Goal: Task Accomplishment & Management: Complete application form

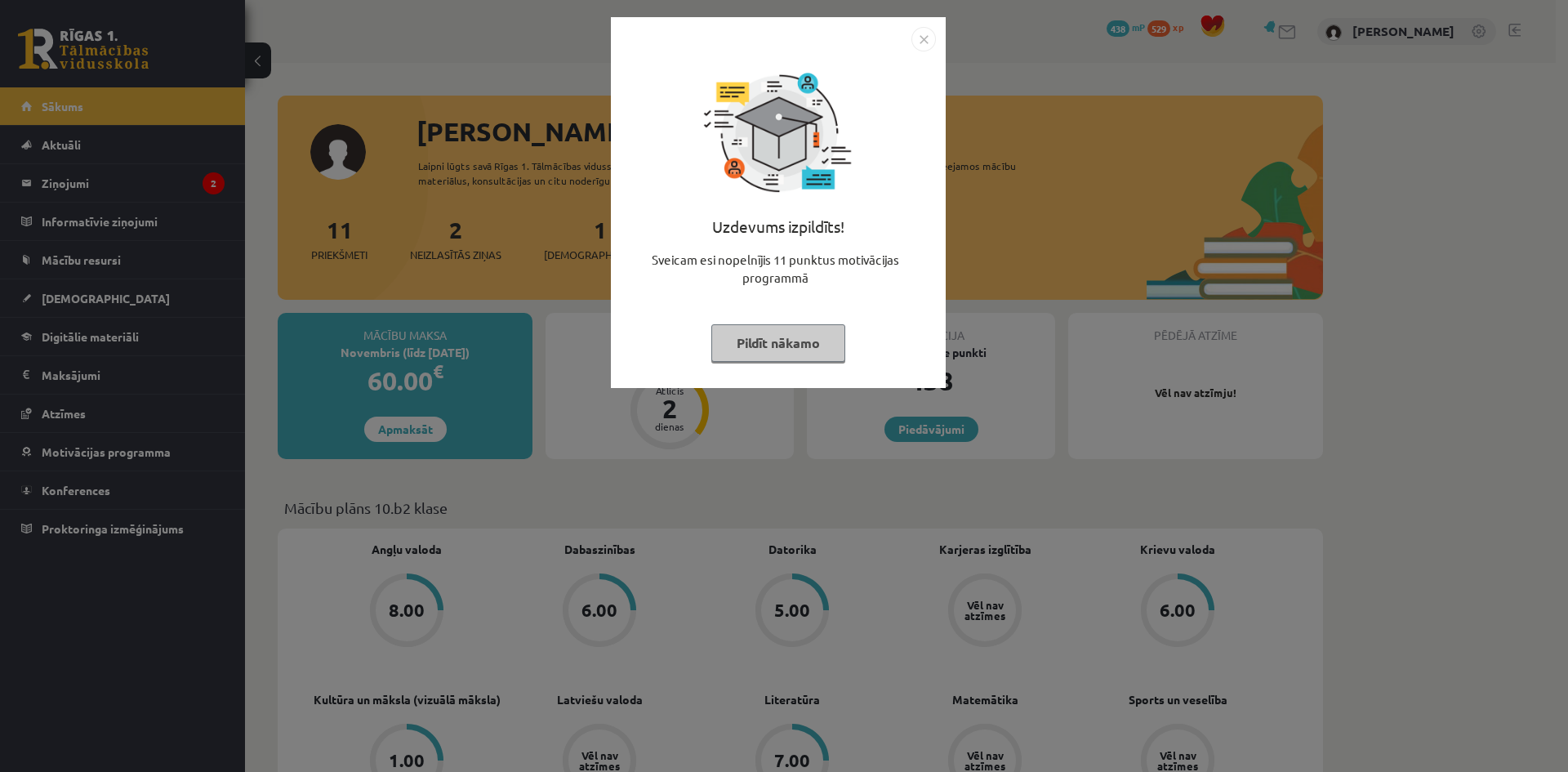
click at [399, 294] on div "Uzdevums izpildīts! Sveicam esi nopelnījis 11 punktus motivācijas programmā Pil…" at bounding box center [784, 386] width 1568 height 772
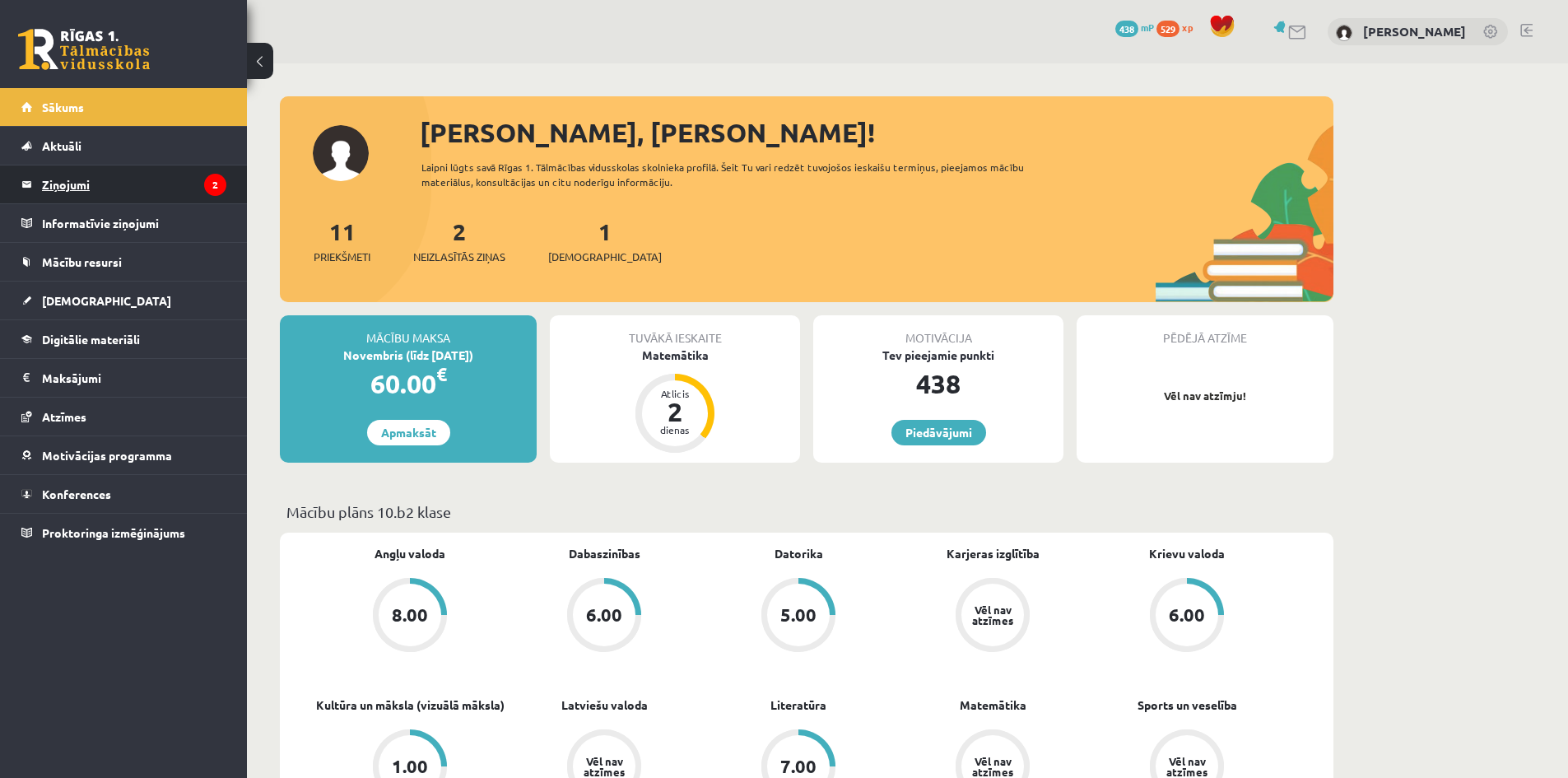
click at [154, 190] on legend "Ziņojumi 2" at bounding box center [134, 185] width 185 height 38
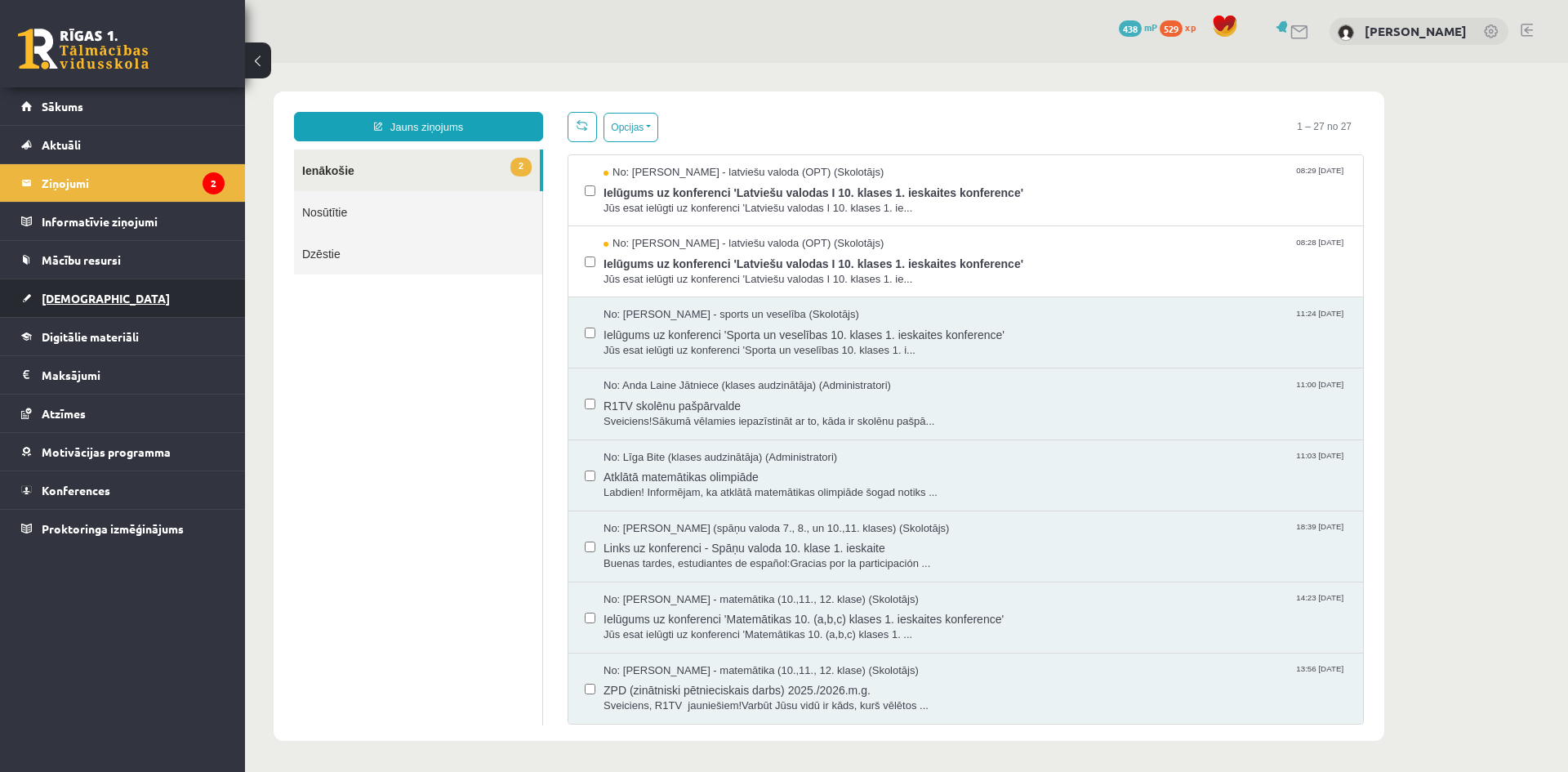
click at [100, 290] on link "[DEMOGRAPHIC_DATA]" at bounding box center [124, 299] width 204 height 38
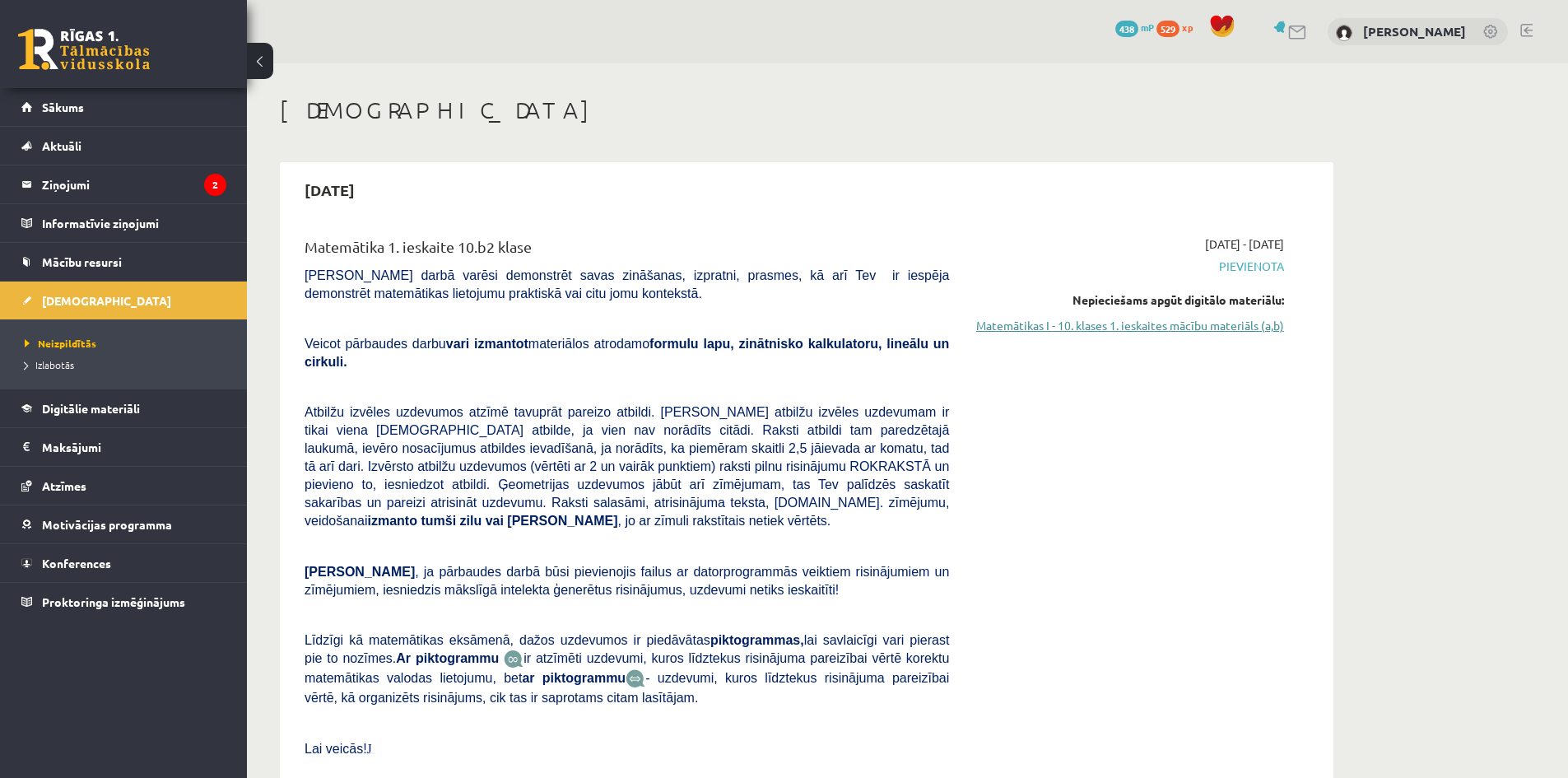
click at [1115, 330] on link "Matemātikas I - 10. klases 1. ieskaites mācību materiāls (a,b)" at bounding box center [1128, 325] width 310 height 17
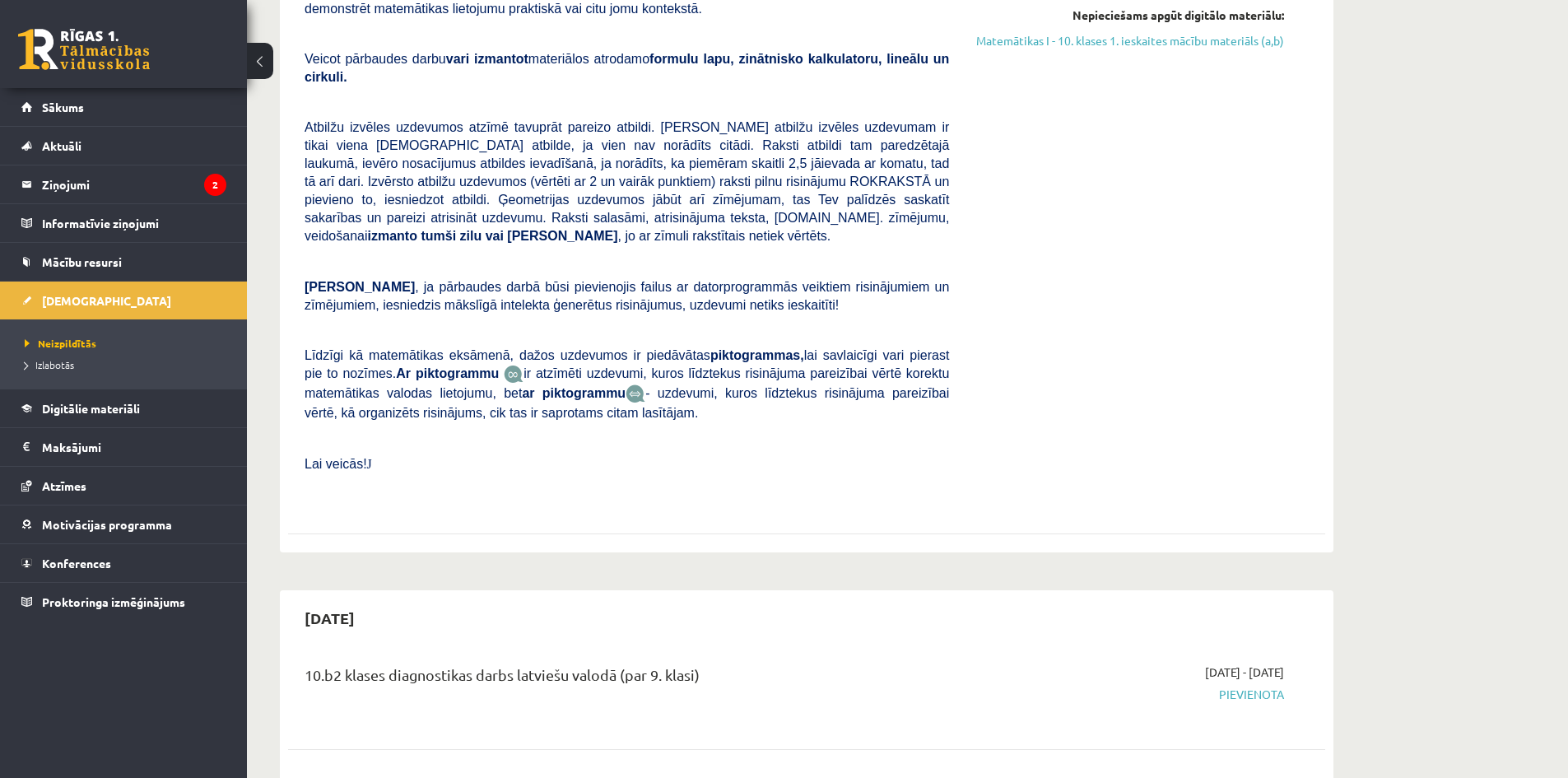
scroll to position [83, 0]
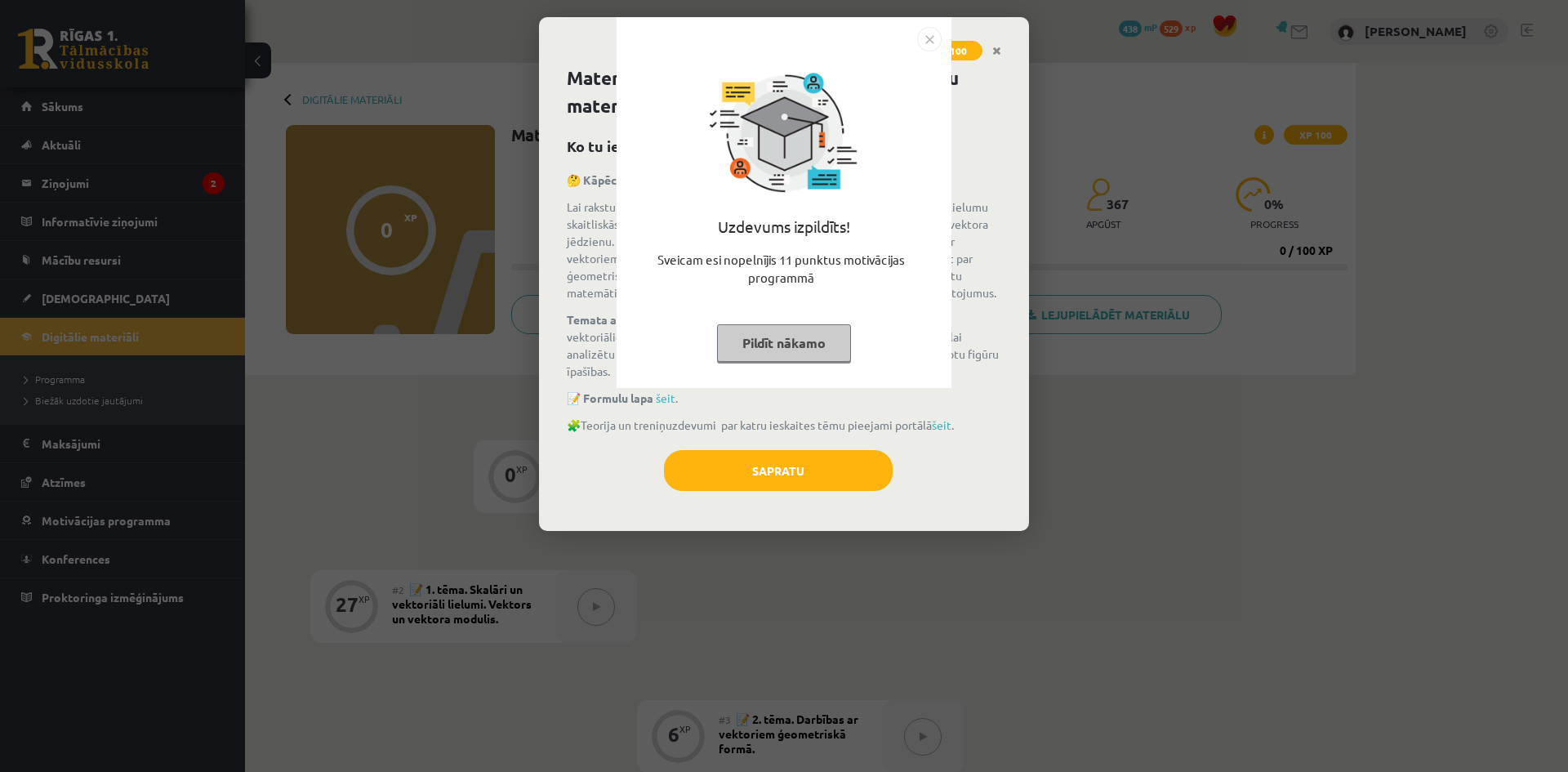
click at [820, 335] on button "Pildīt nākamo" at bounding box center [784, 344] width 134 height 38
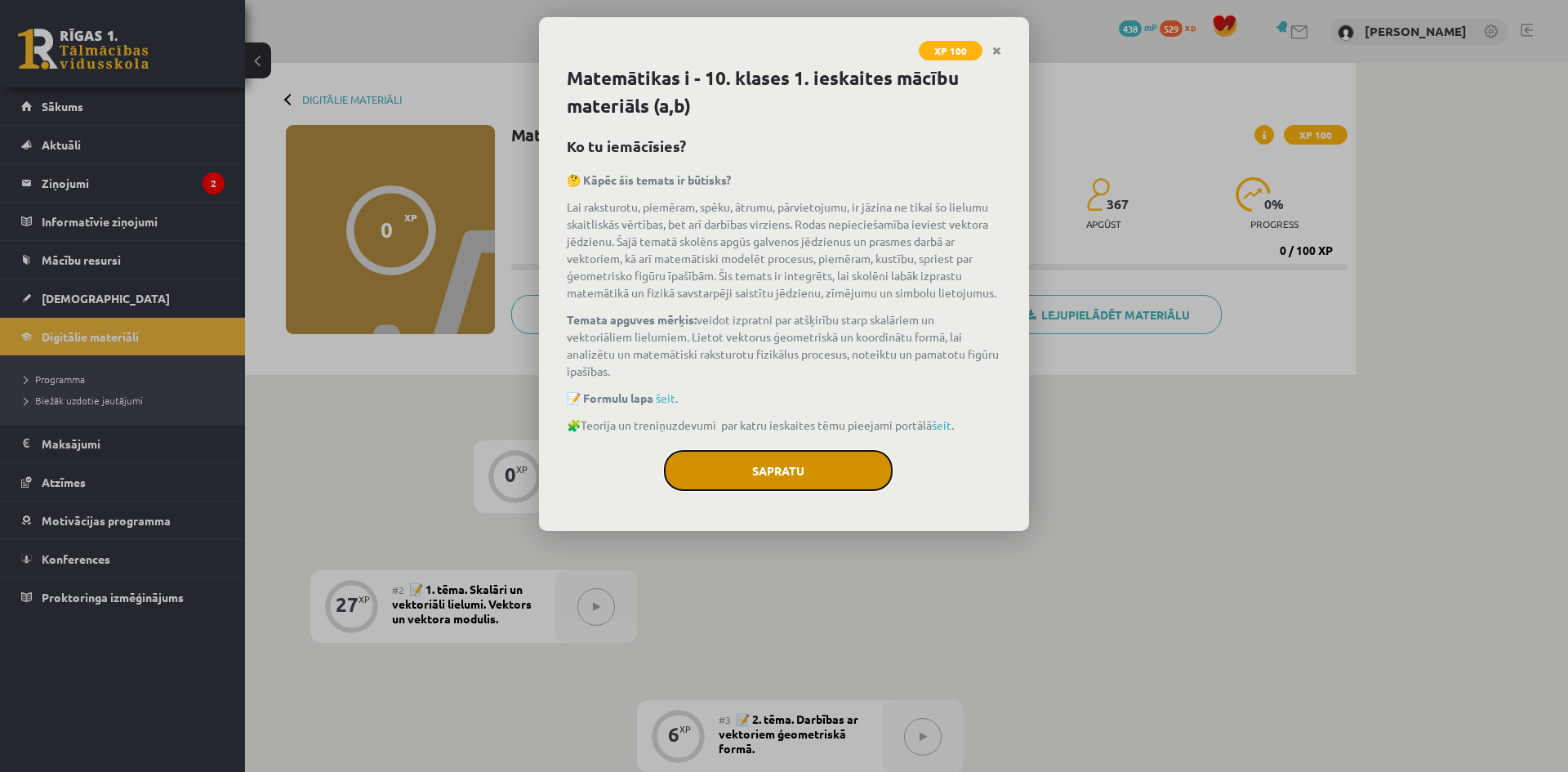
click at [848, 470] on button "Sapratu" at bounding box center [778, 470] width 229 height 41
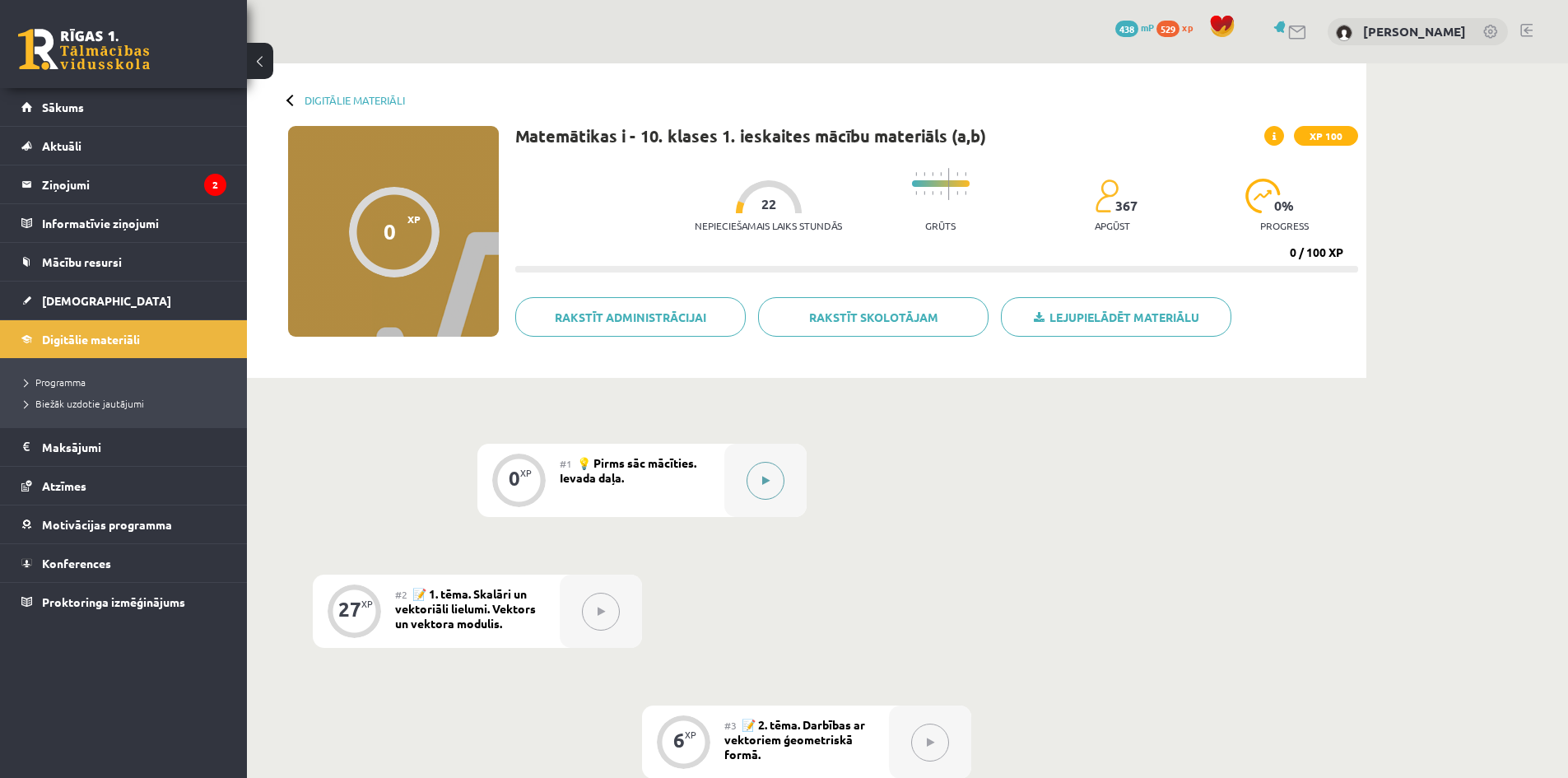
click at [766, 486] on button at bounding box center [765, 481] width 38 height 38
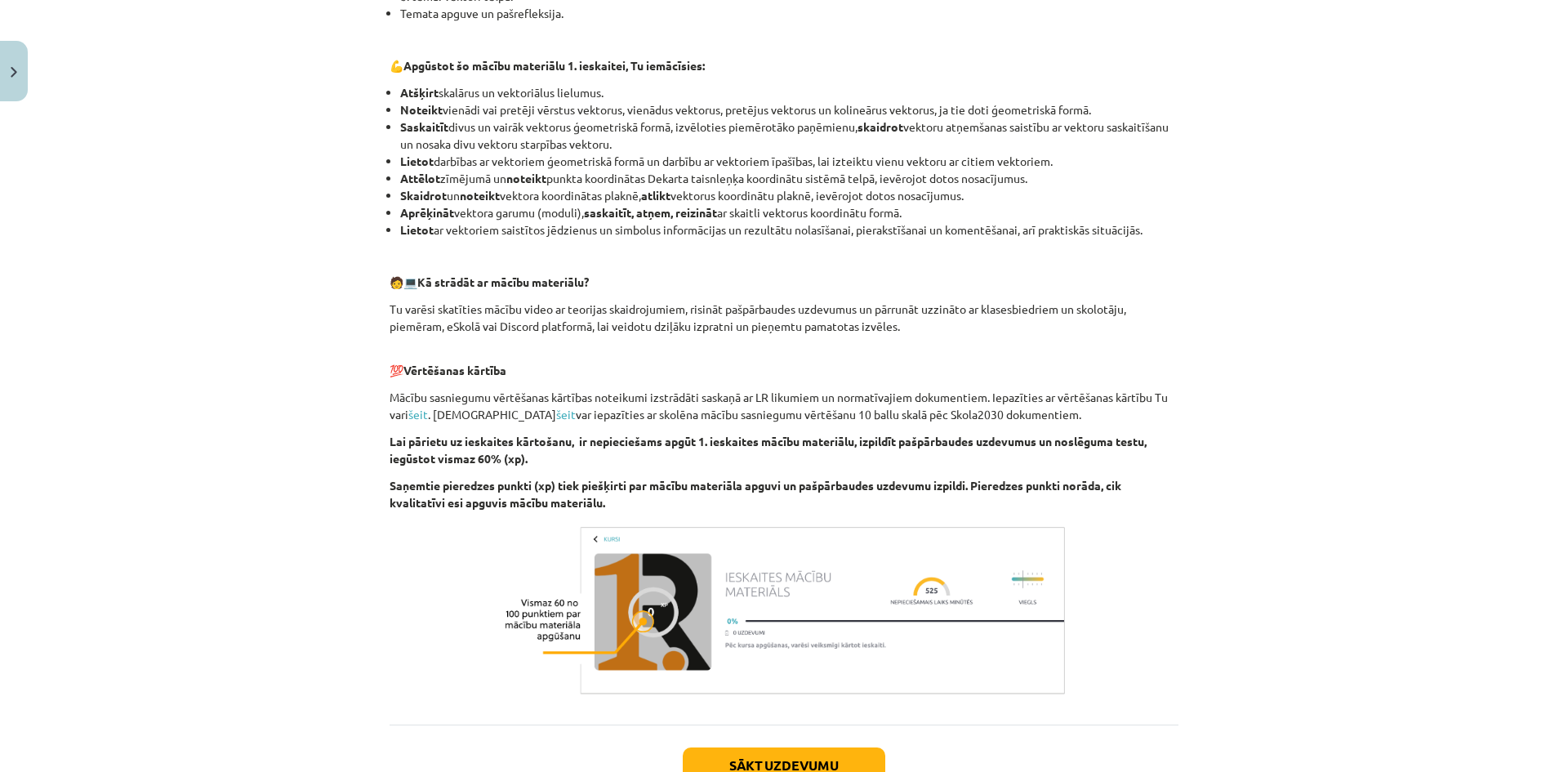
scroll to position [685, 0]
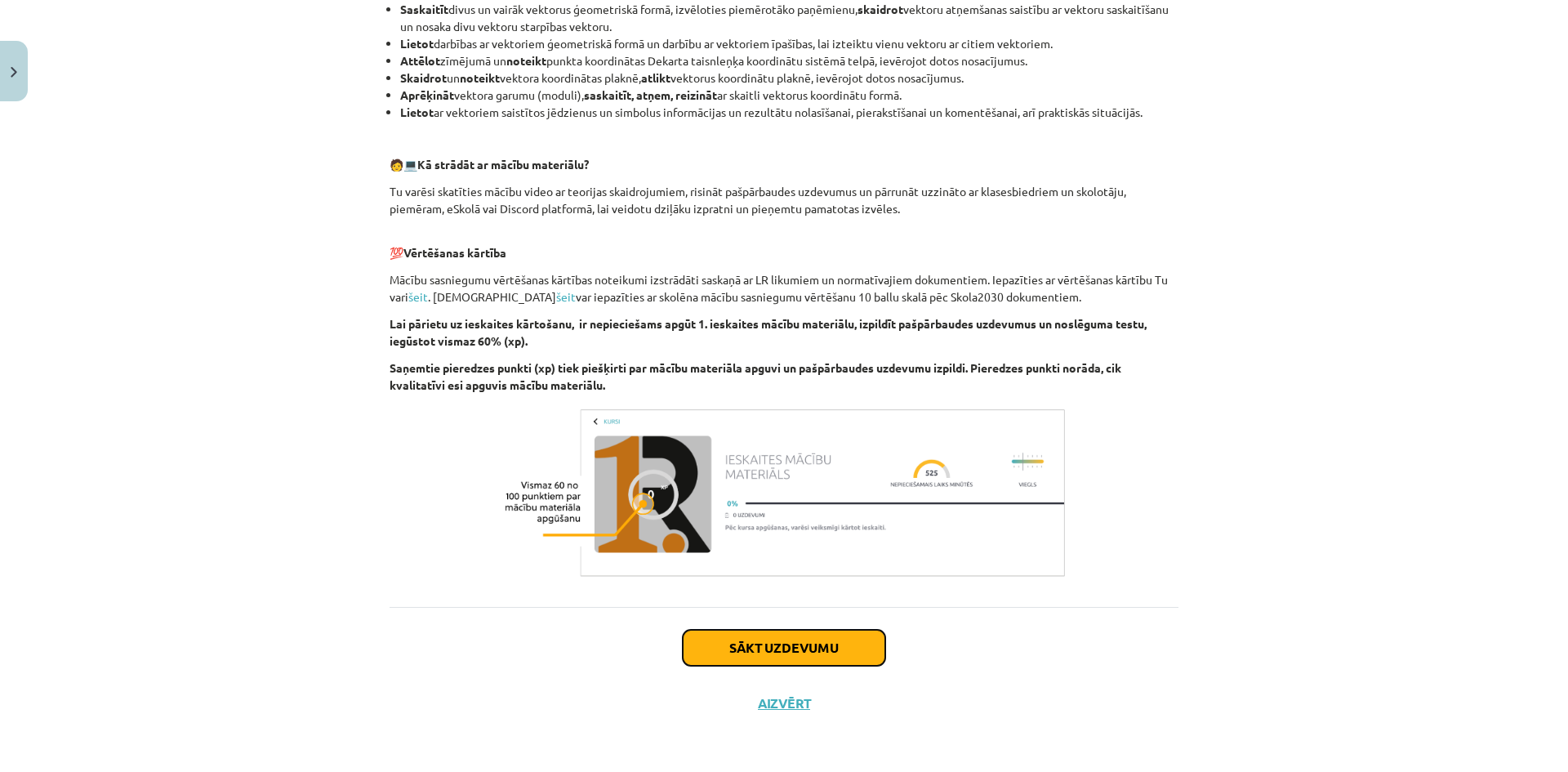
click at [781, 637] on button "Sākt uzdevumu" at bounding box center [784, 648] width 203 height 36
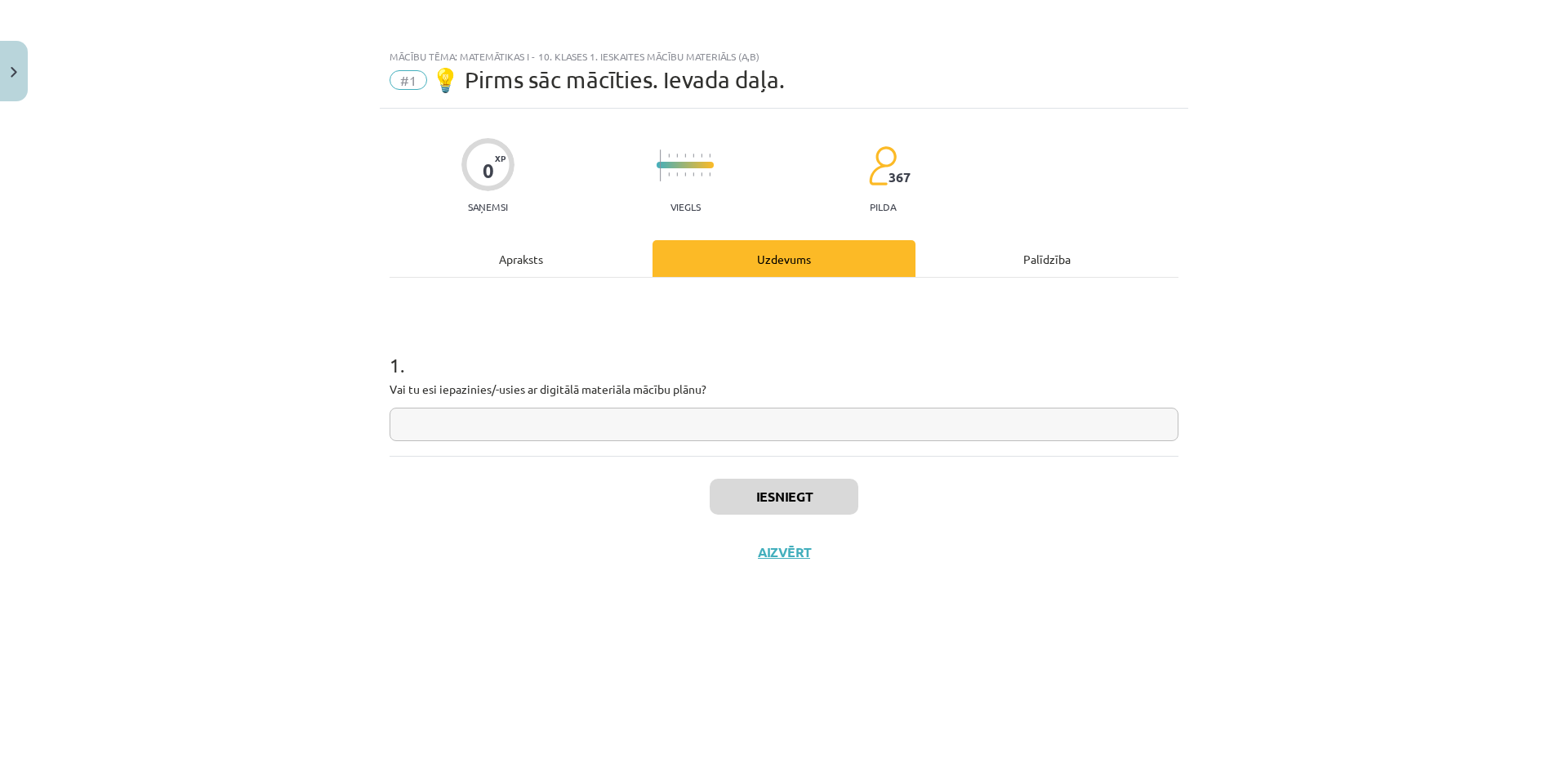
scroll to position [0, 0]
click at [679, 435] on input "text" at bounding box center [784, 424] width 789 height 33
type input "*"
type input "**"
click at [757, 496] on button "Iesniegt" at bounding box center [784, 497] width 149 height 36
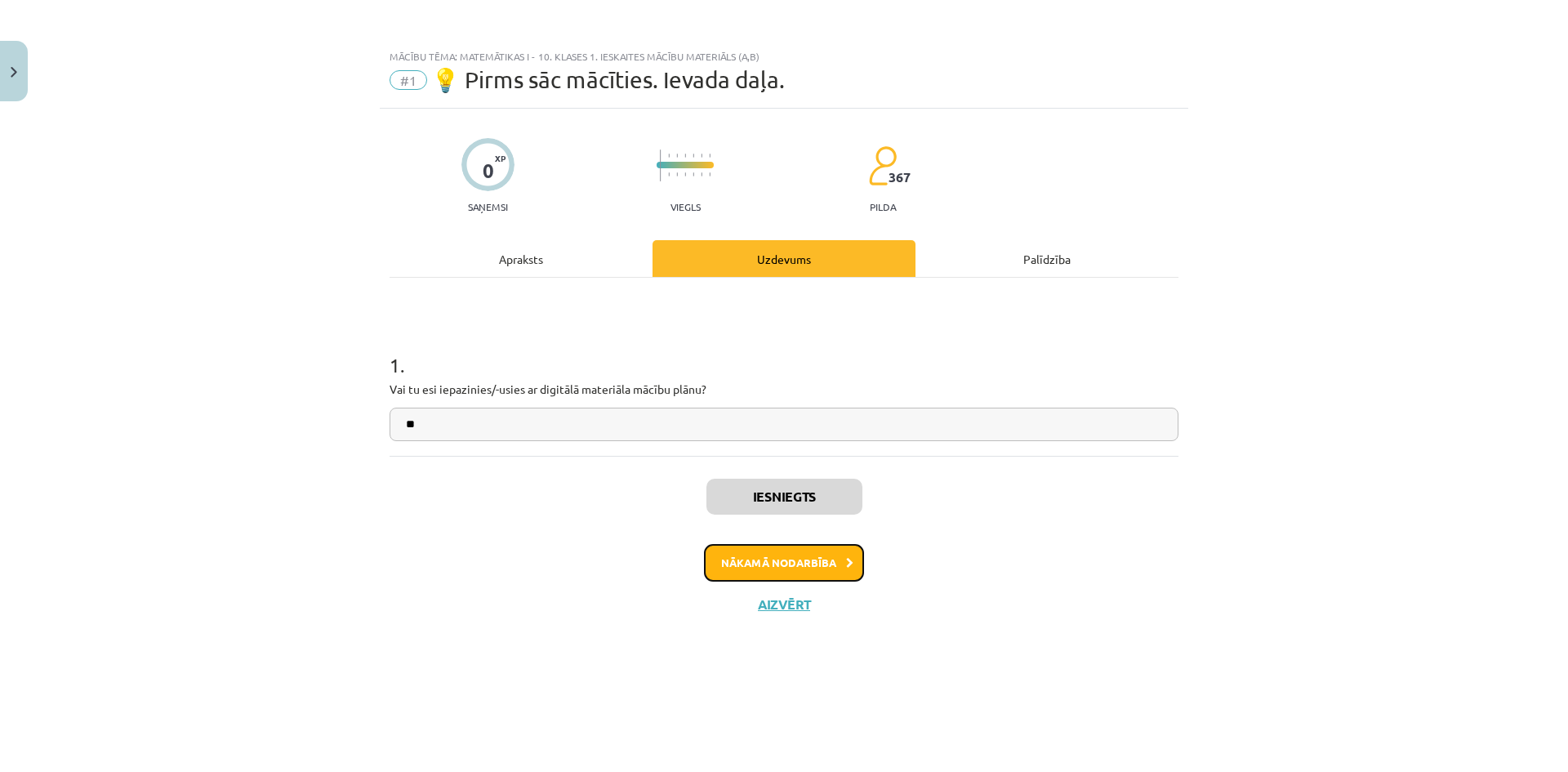
click at [775, 569] on button "Nākamā nodarbība" at bounding box center [784, 563] width 160 height 38
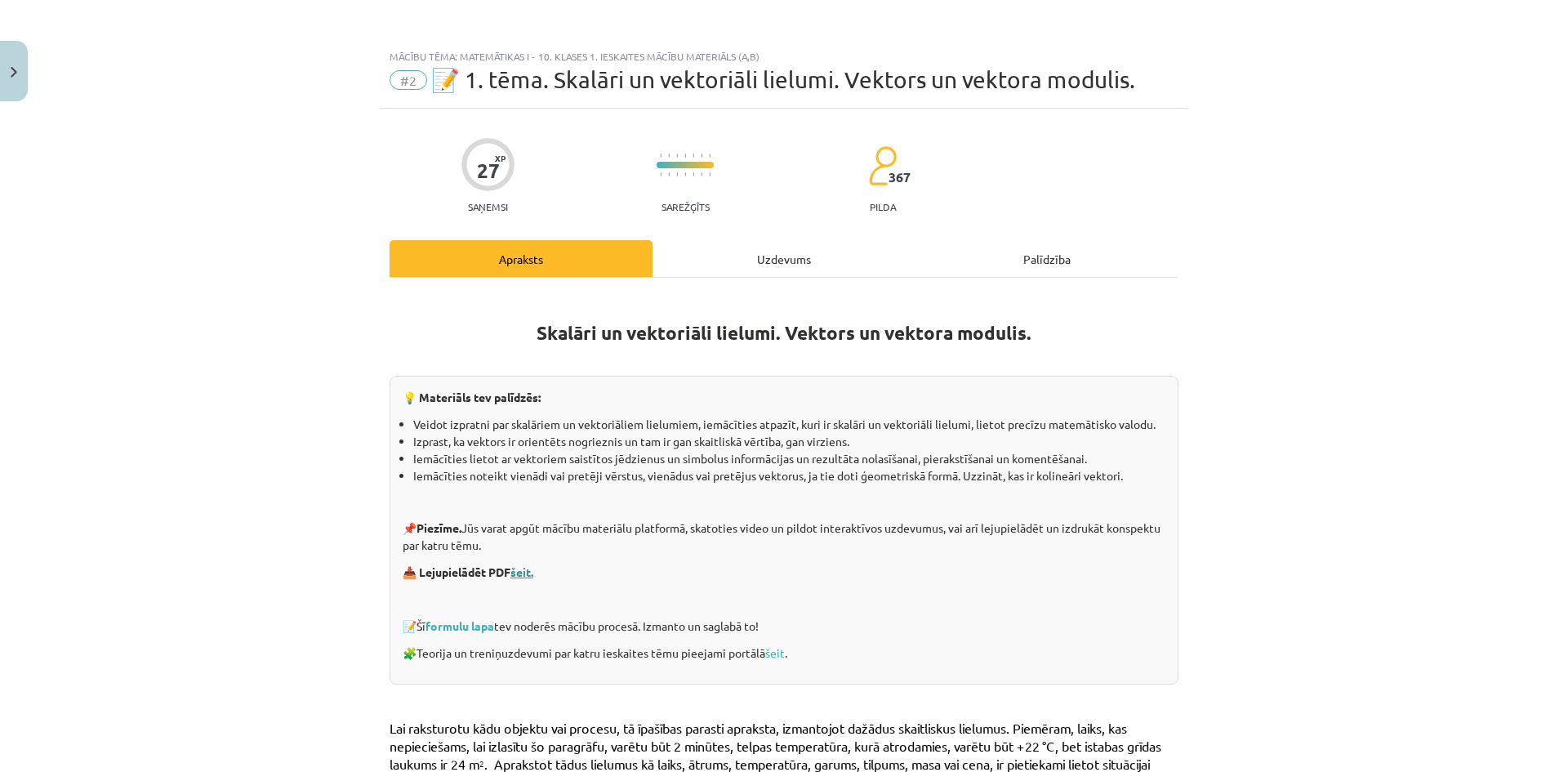
click at [524, 569] on link "šeit." at bounding box center [521, 572] width 23 height 14
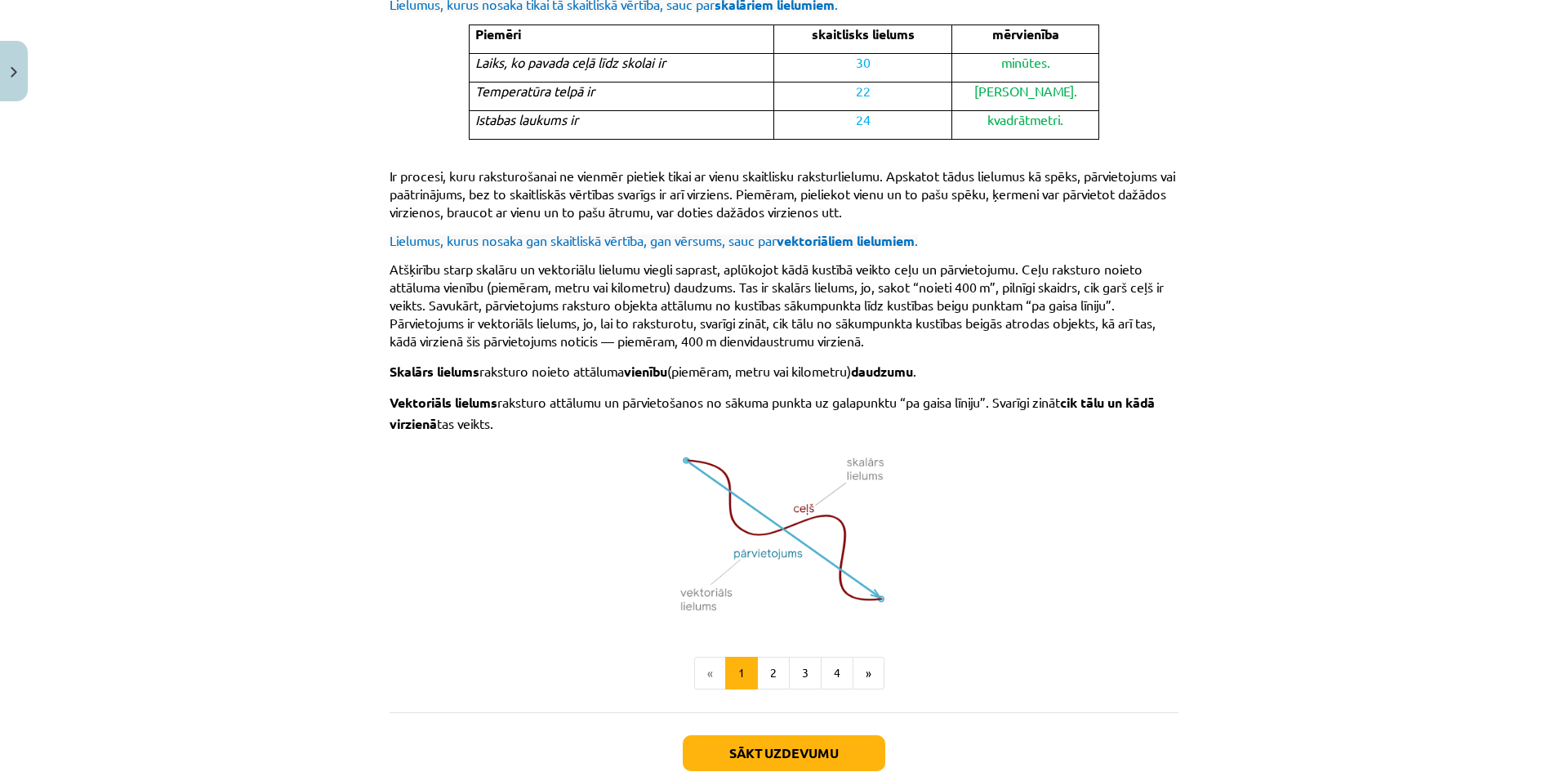
scroll to position [908, 0]
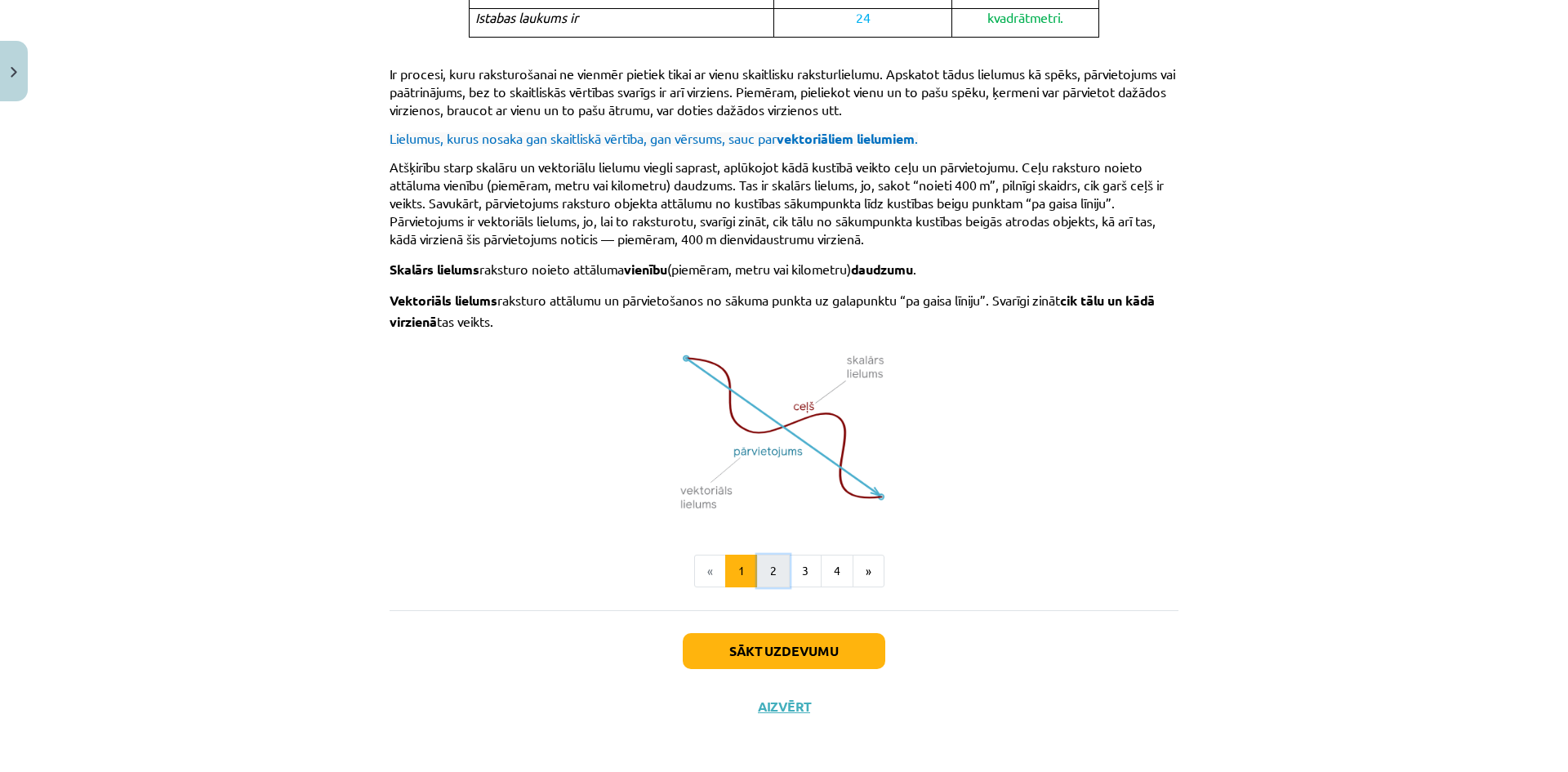
click at [766, 563] on button "2" at bounding box center [774, 571] width 32 height 32
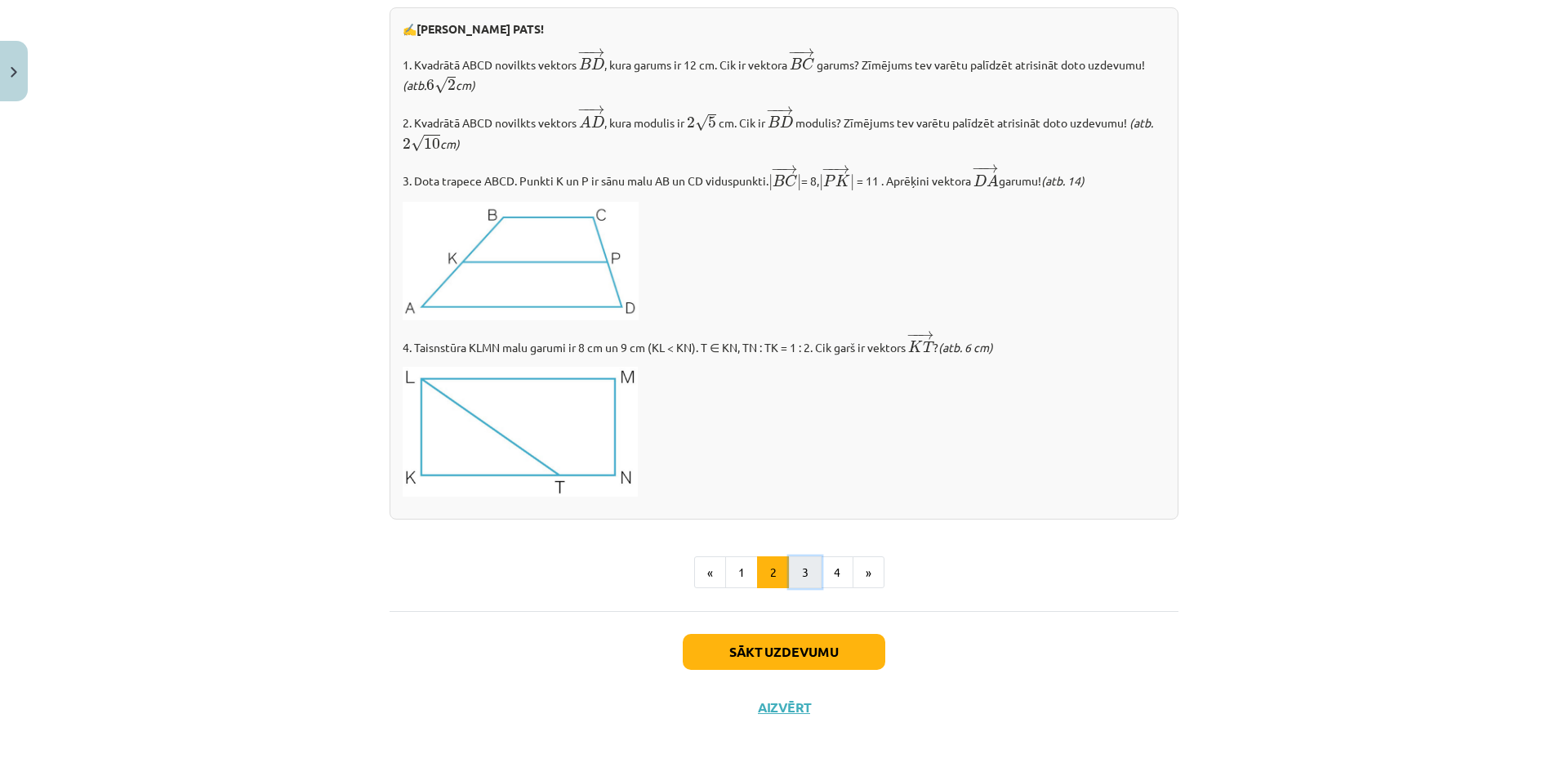
click at [805, 576] on button "3" at bounding box center [805, 573] width 32 height 32
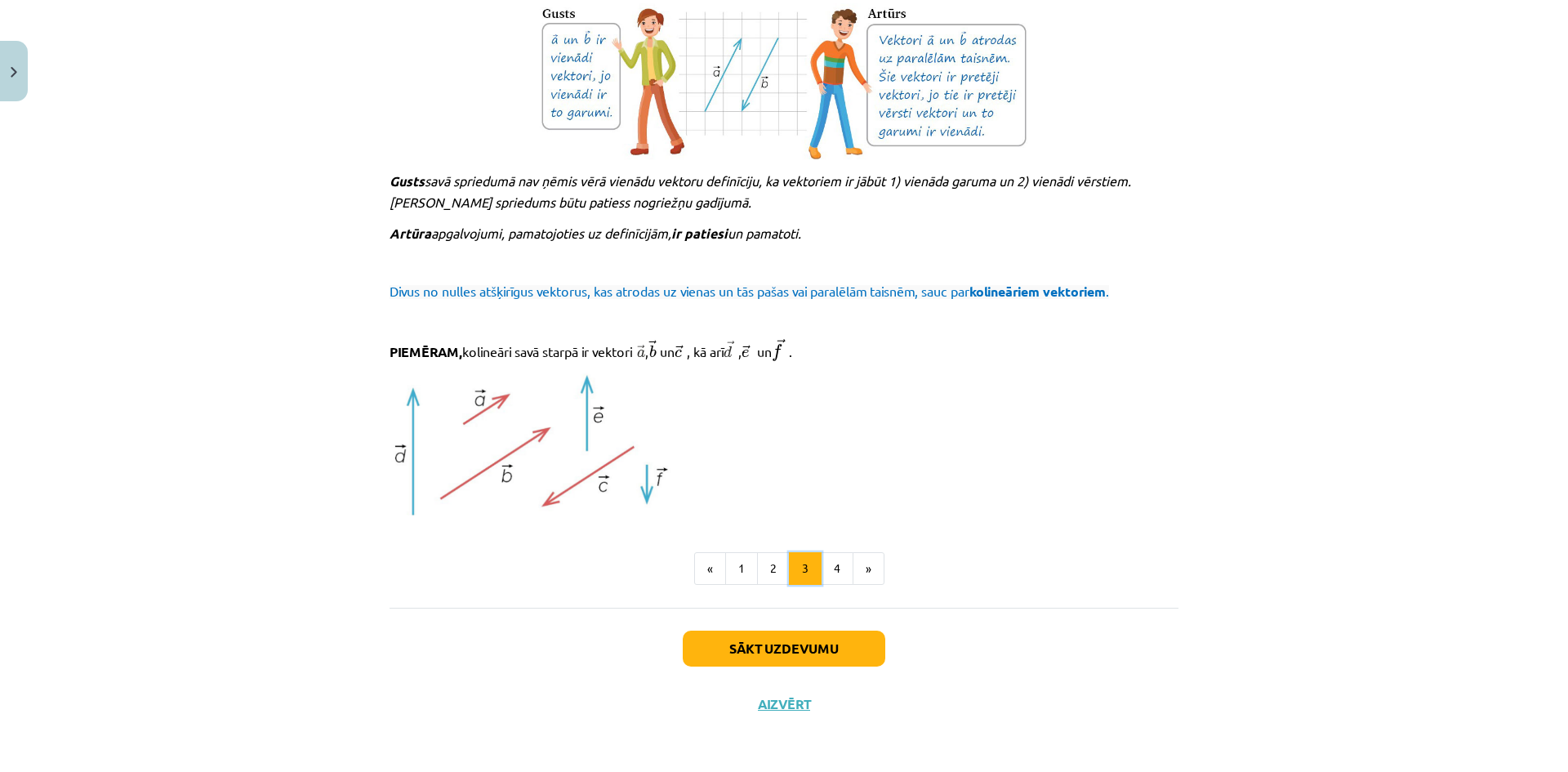
scroll to position [1613, 0]
click at [824, 567] on button "4" at bounding box center [837, 567] width 32 height 32
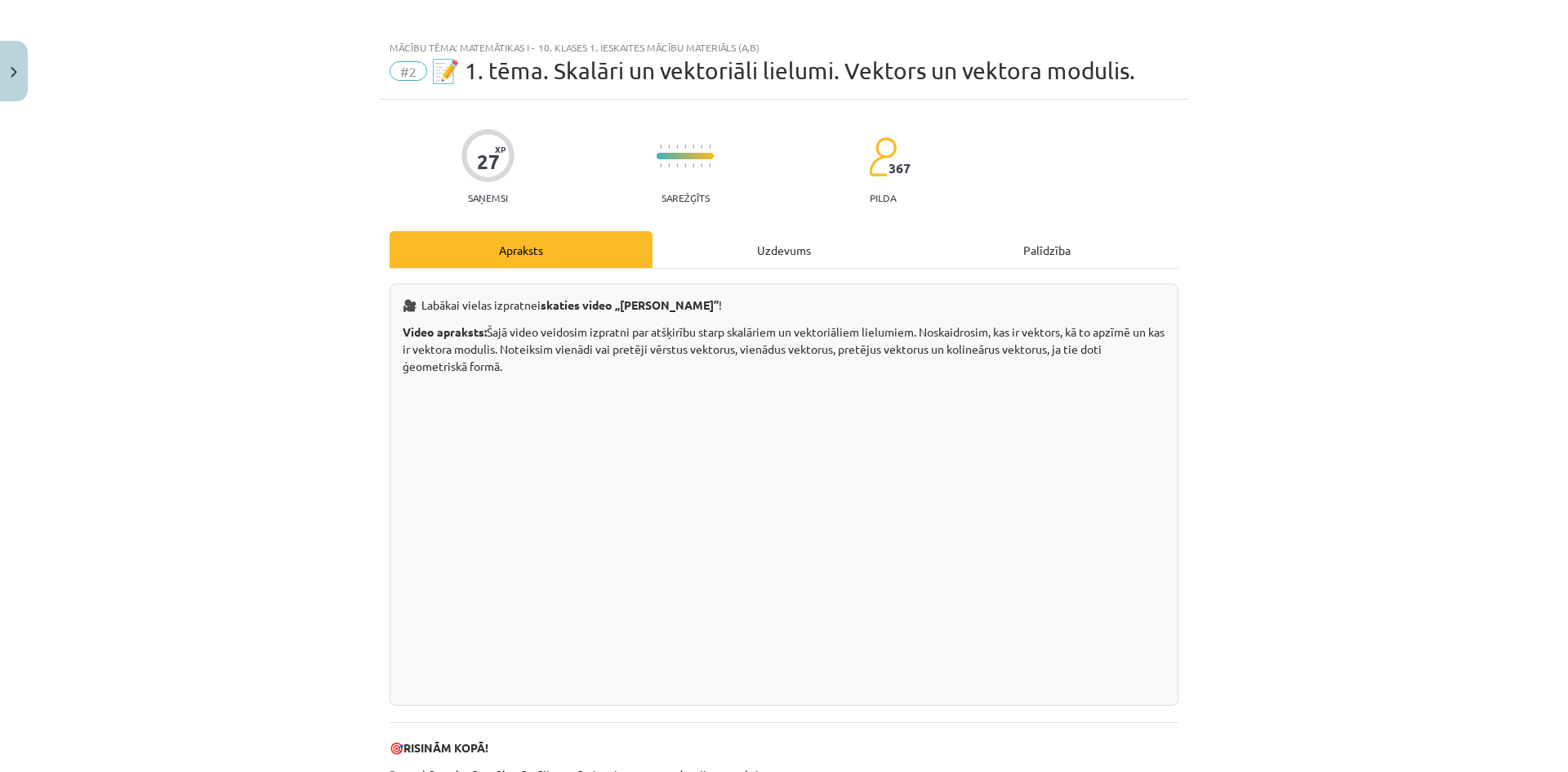
scroll to position [0, 0]
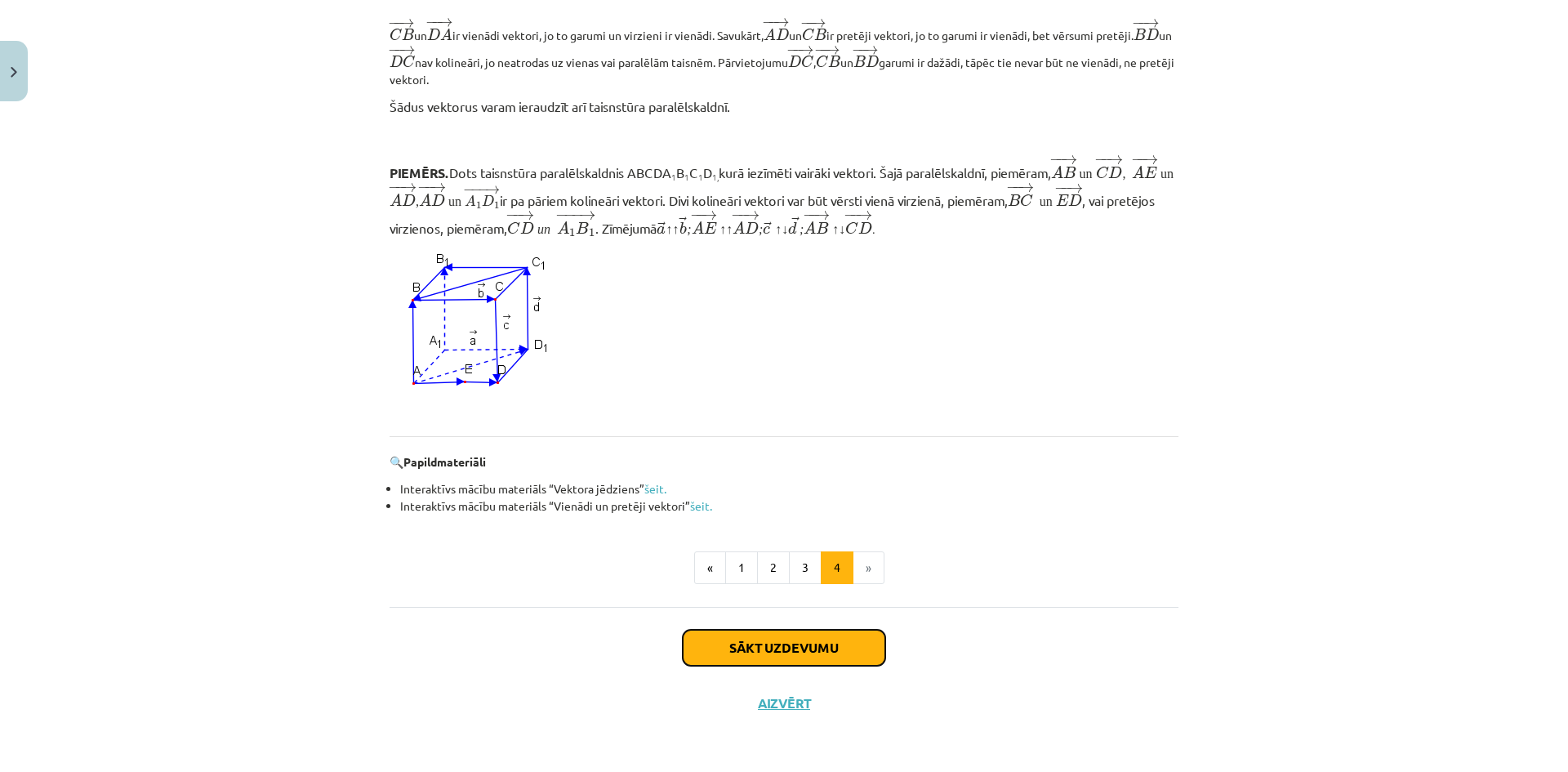
click at [769, 639] on button "Sākt uzdevumu" at bounding box center [784, 648] width 203 height 36
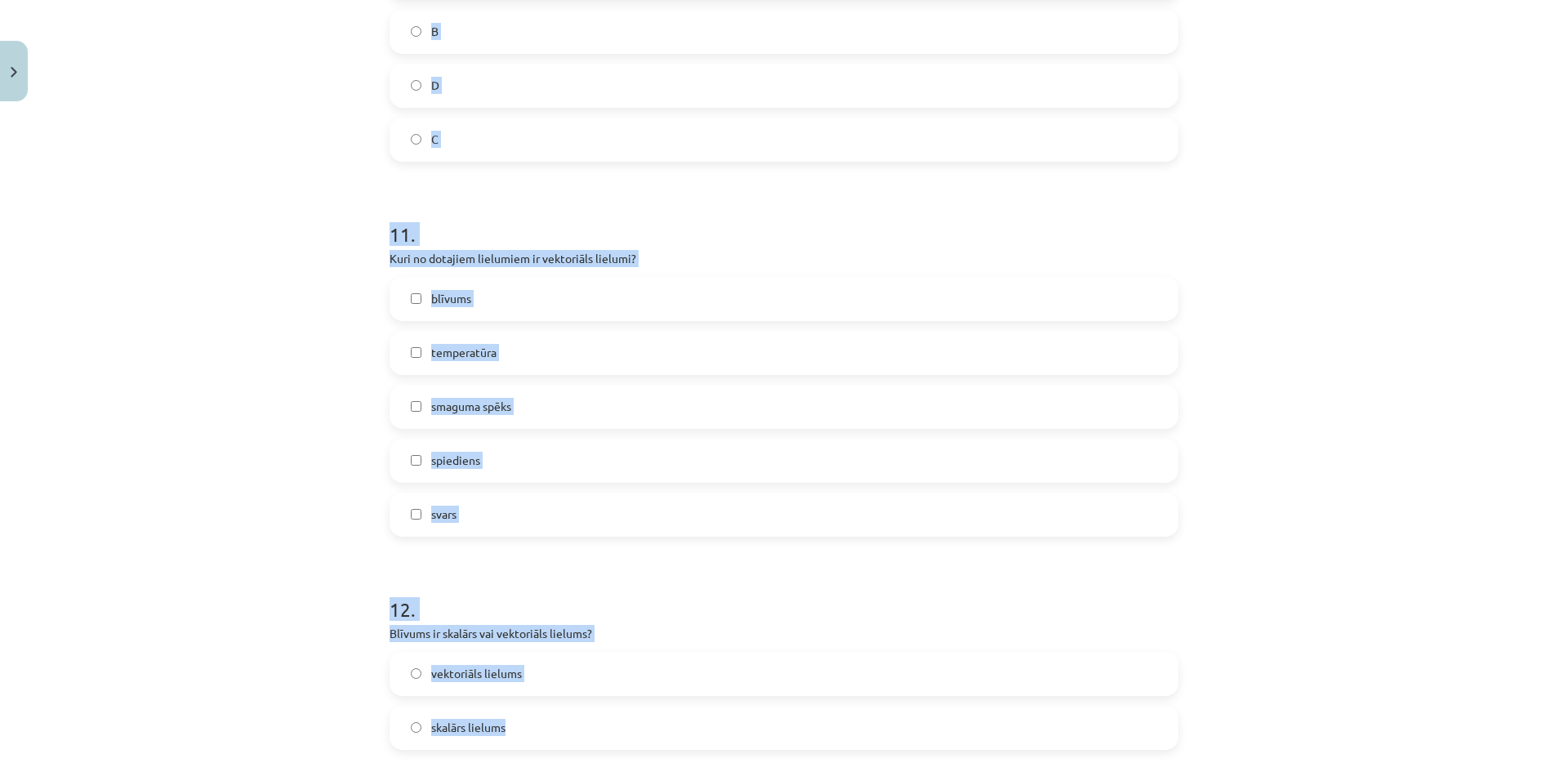
scroll to position [4620, 0]
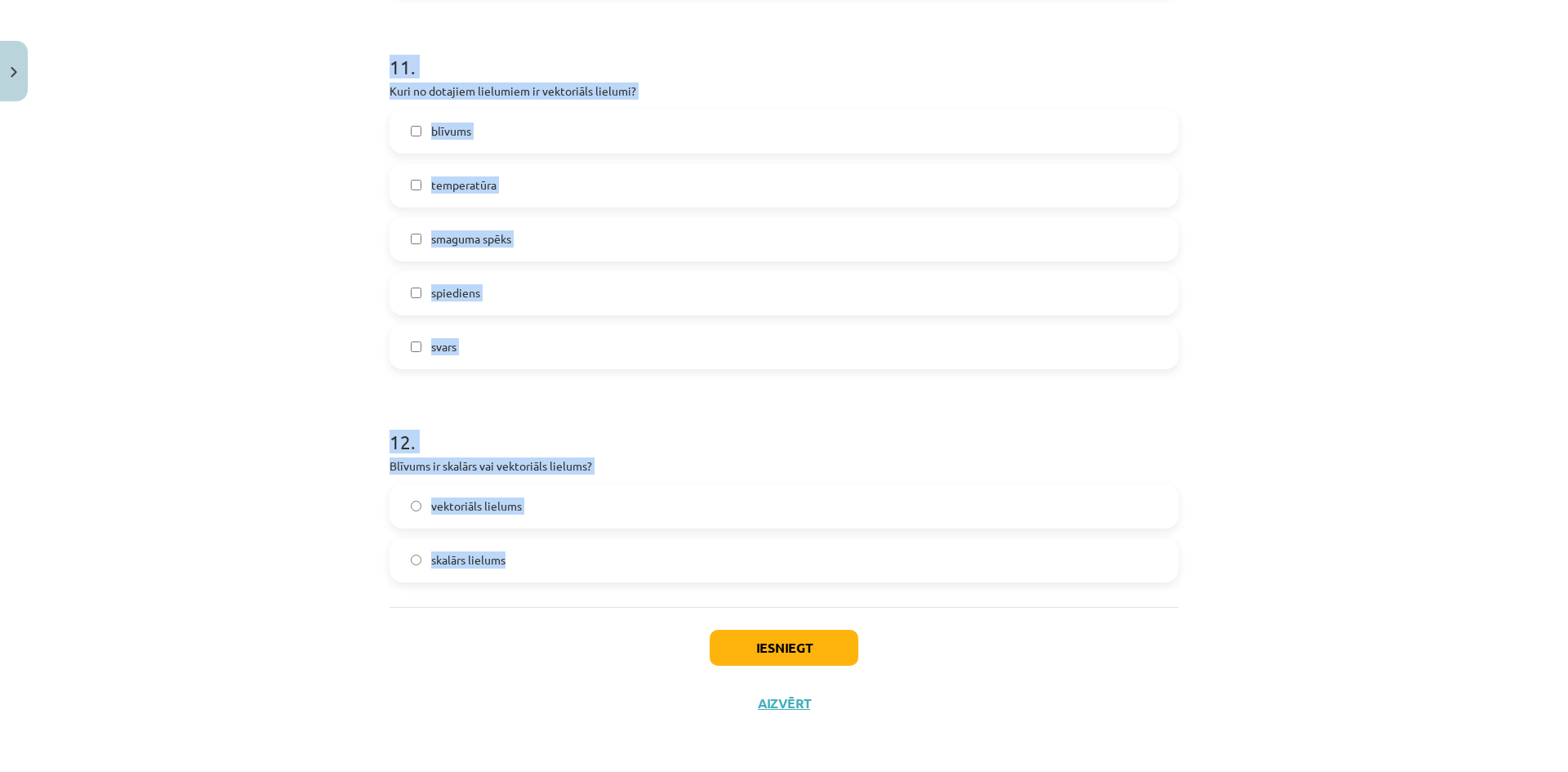
drag, startPoint x: 384, startPoint y: 352, endPoint x: 714, endPoint y: 574, distance: 397.7
copy form "Spēks ir skalārs vai vektoriāls lielums? vektoriāls lielums skalārs lielums 2 .…"
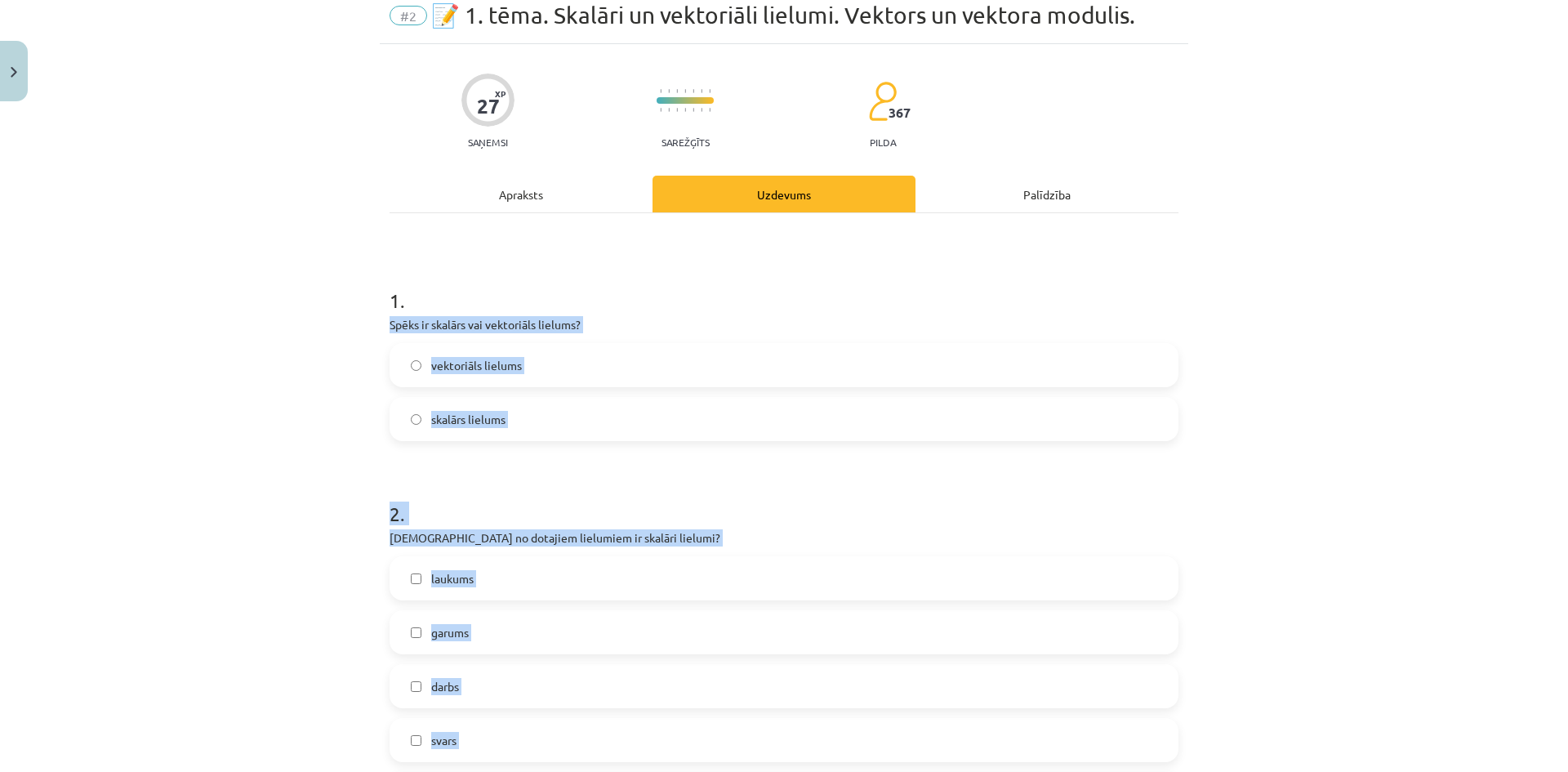
scroll to position [0, 0]
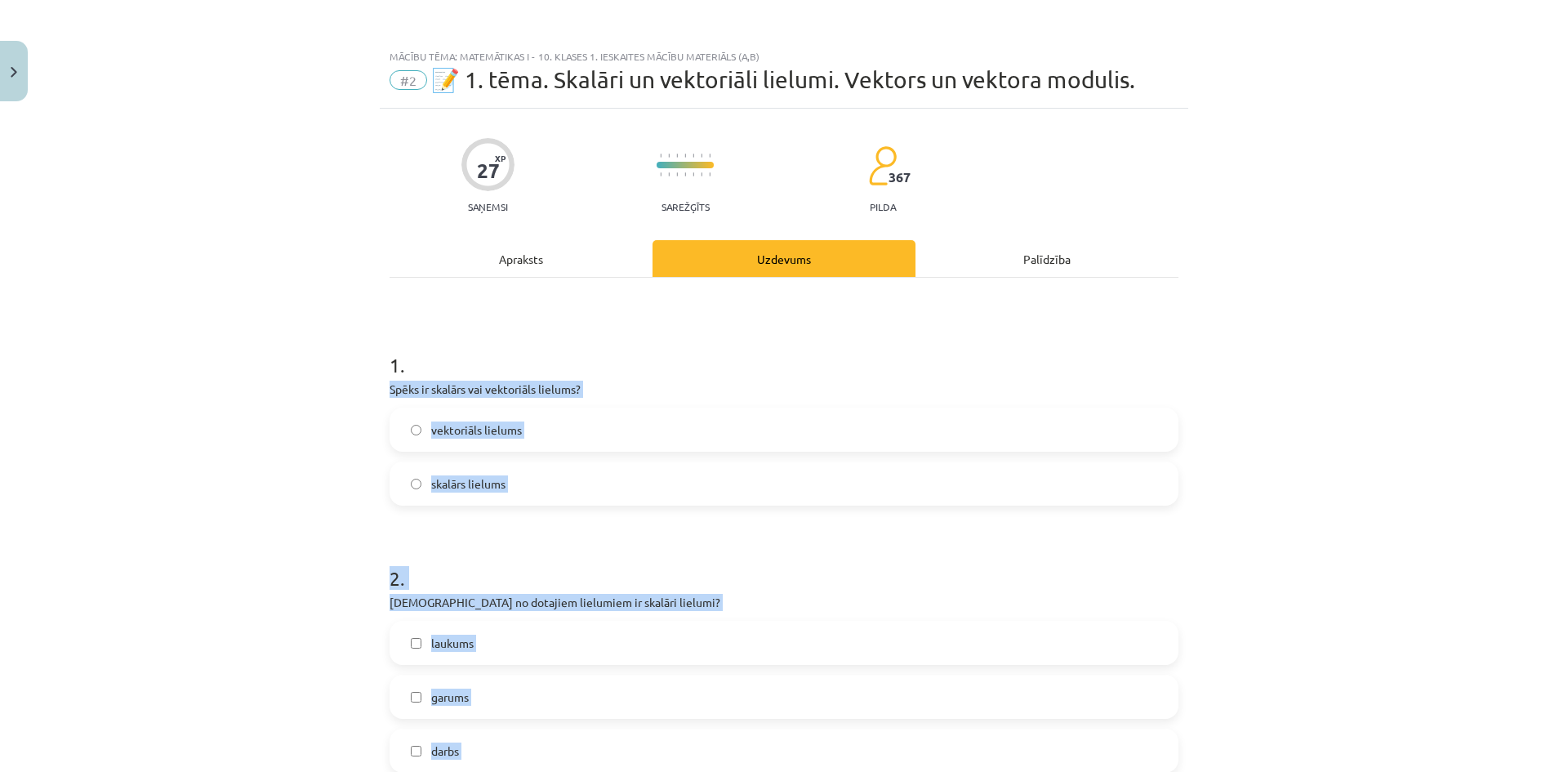
click at [325, 470] on div "Mācību tēma: Matemātikas i - 10. klases 1. ieskaites mācību materiāls (a,b) #2 …" at bounding box center [784, 386] width 1568 height 772
click at [436, 429] on span "vektoriāls lielums" at bounding box center [476, 429] width 91 height 17
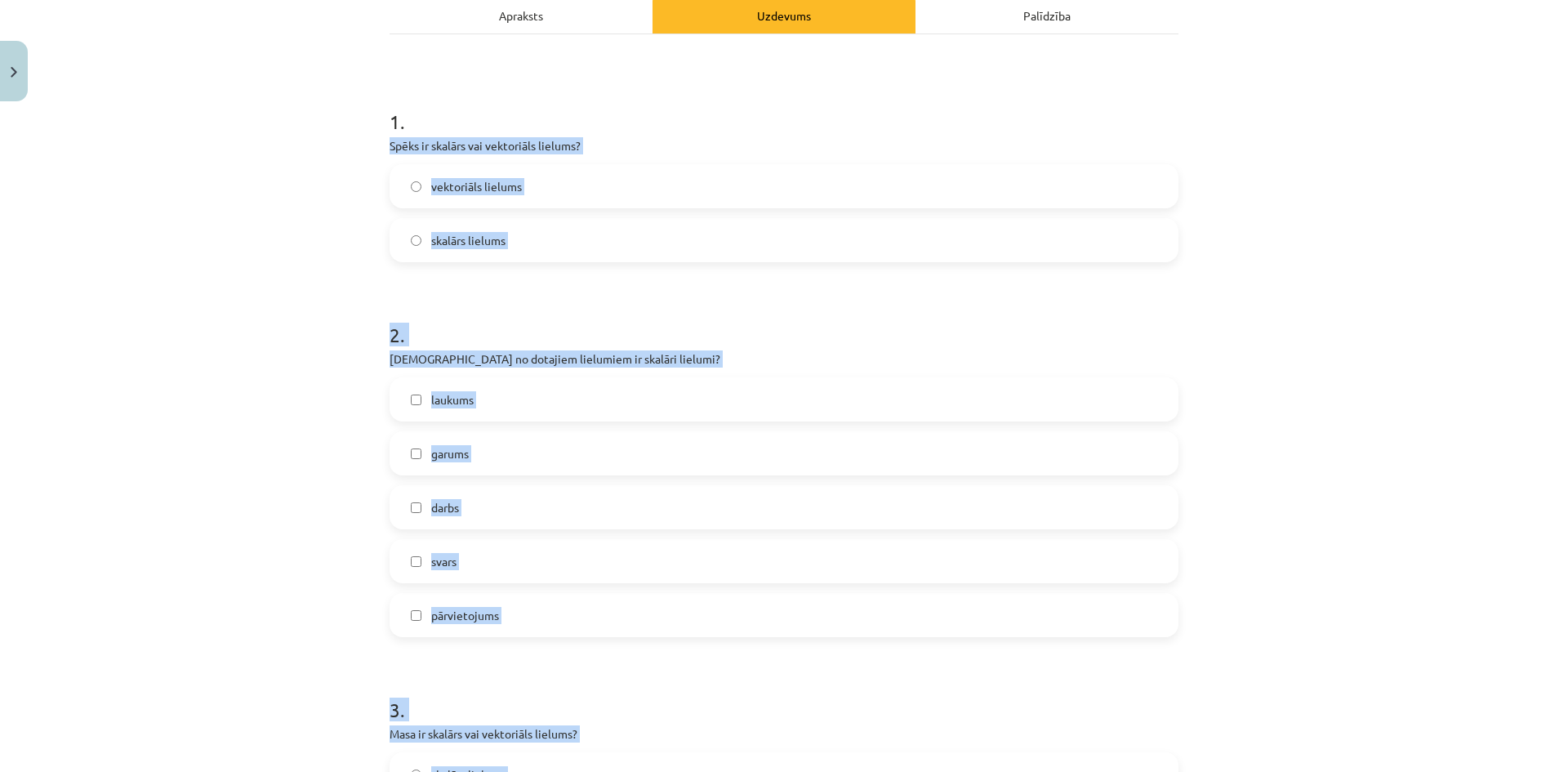
scroll to position [245, 0]
click at [1298, 363] on div "Mācību tēma: Matemātikas i - 10. klases 1. ieskaites mācību materiāls (a,b) #2 …" at bounding box center [784, 386] width 1568 height 772
click at [1317, 482] on div "Mācību tēma: Matemātikas i - 10. klases 1. ieskaites mācību materiāls (a,b) #2 …" at bounding box center [784, 386] width 1568 height 772
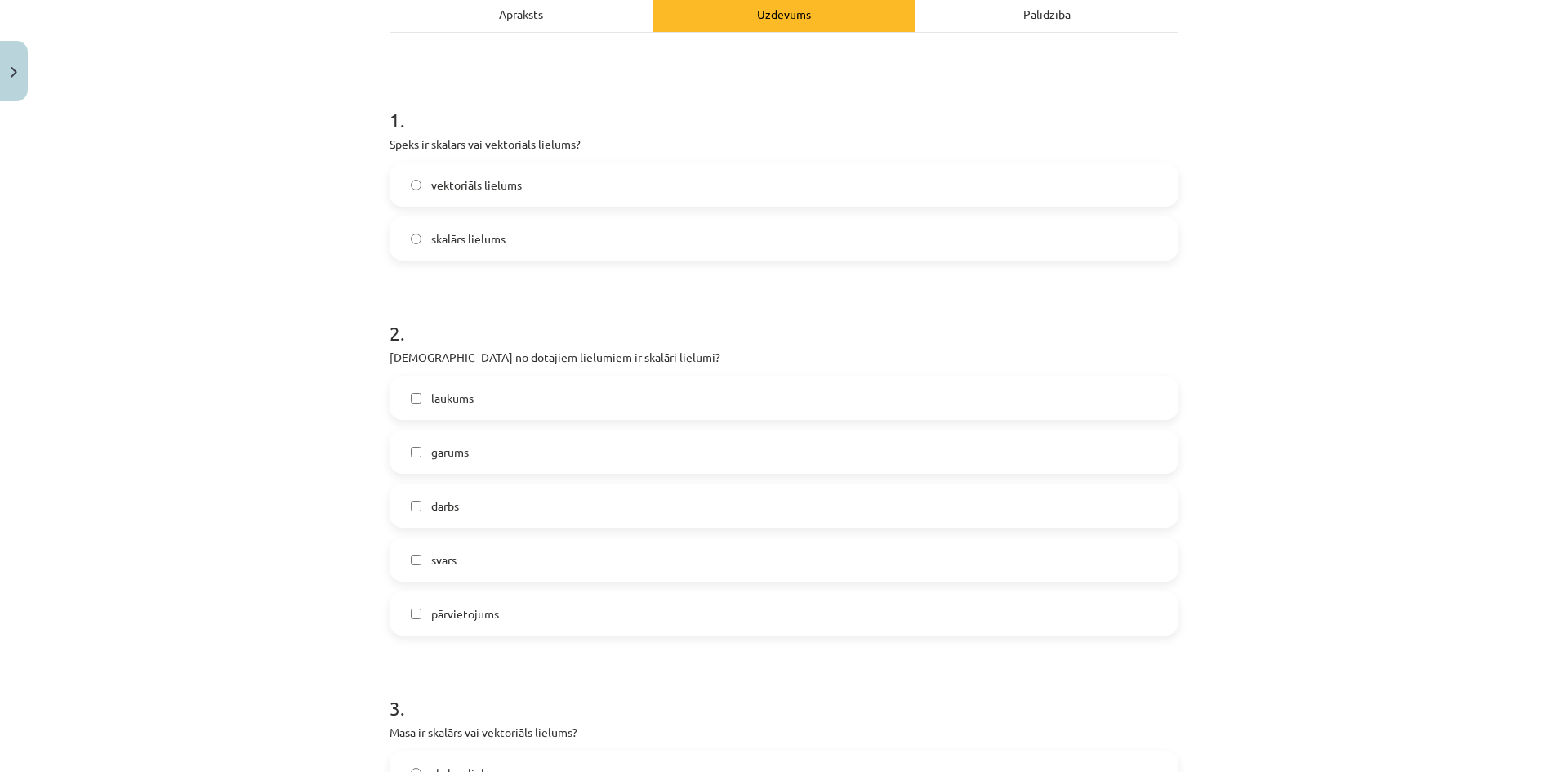
click at [591, 391] on label "laukums" at bounding box center [784, 397] width 785 height 41
click at [544, 451] on label "garums" at bounding box center [784, 451] width 785 height 41
click at [500, 498] on label "darbs" at bounding box center [784, 505] width 785 height 41
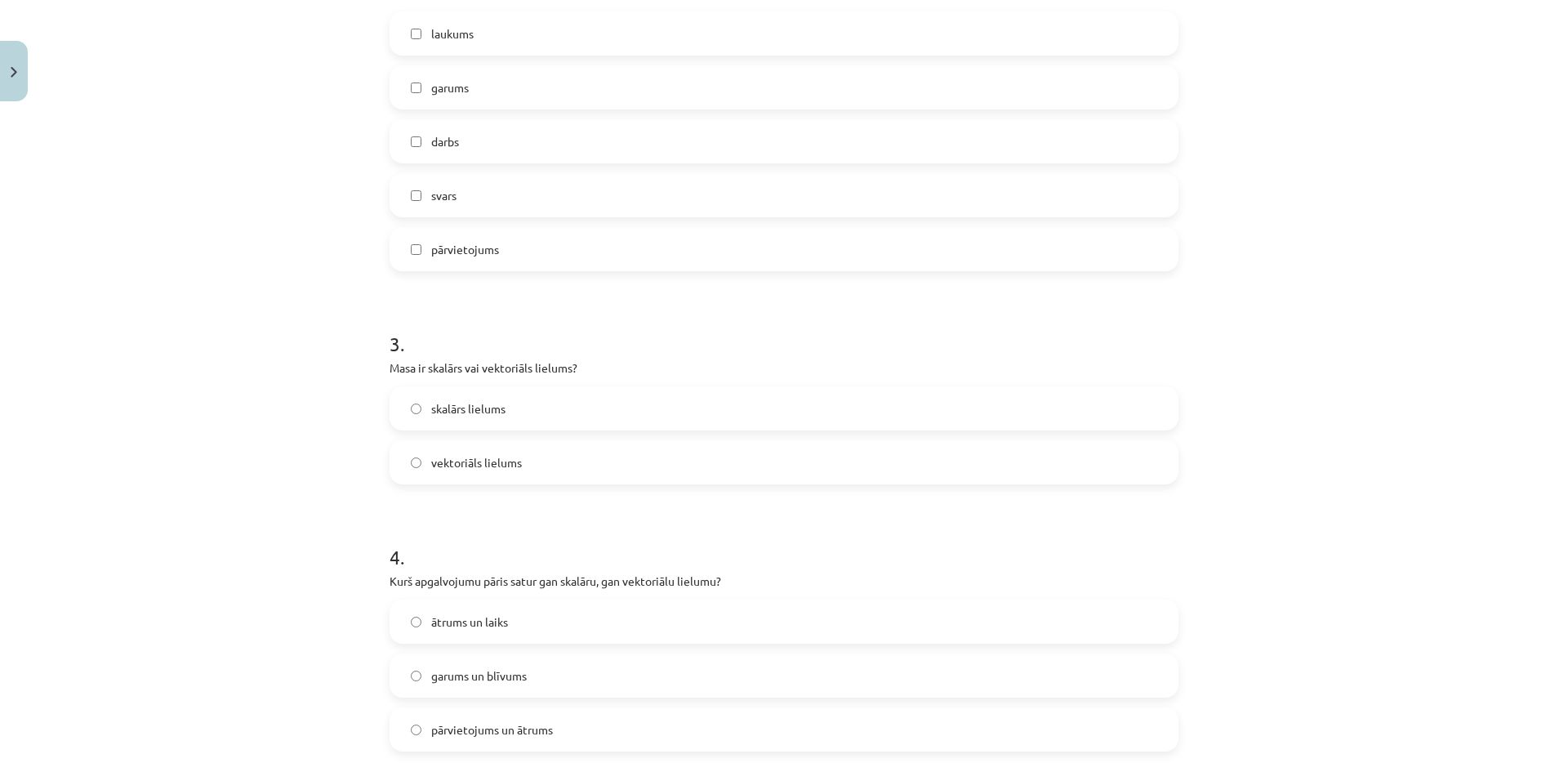
scroll to position [654, 0]
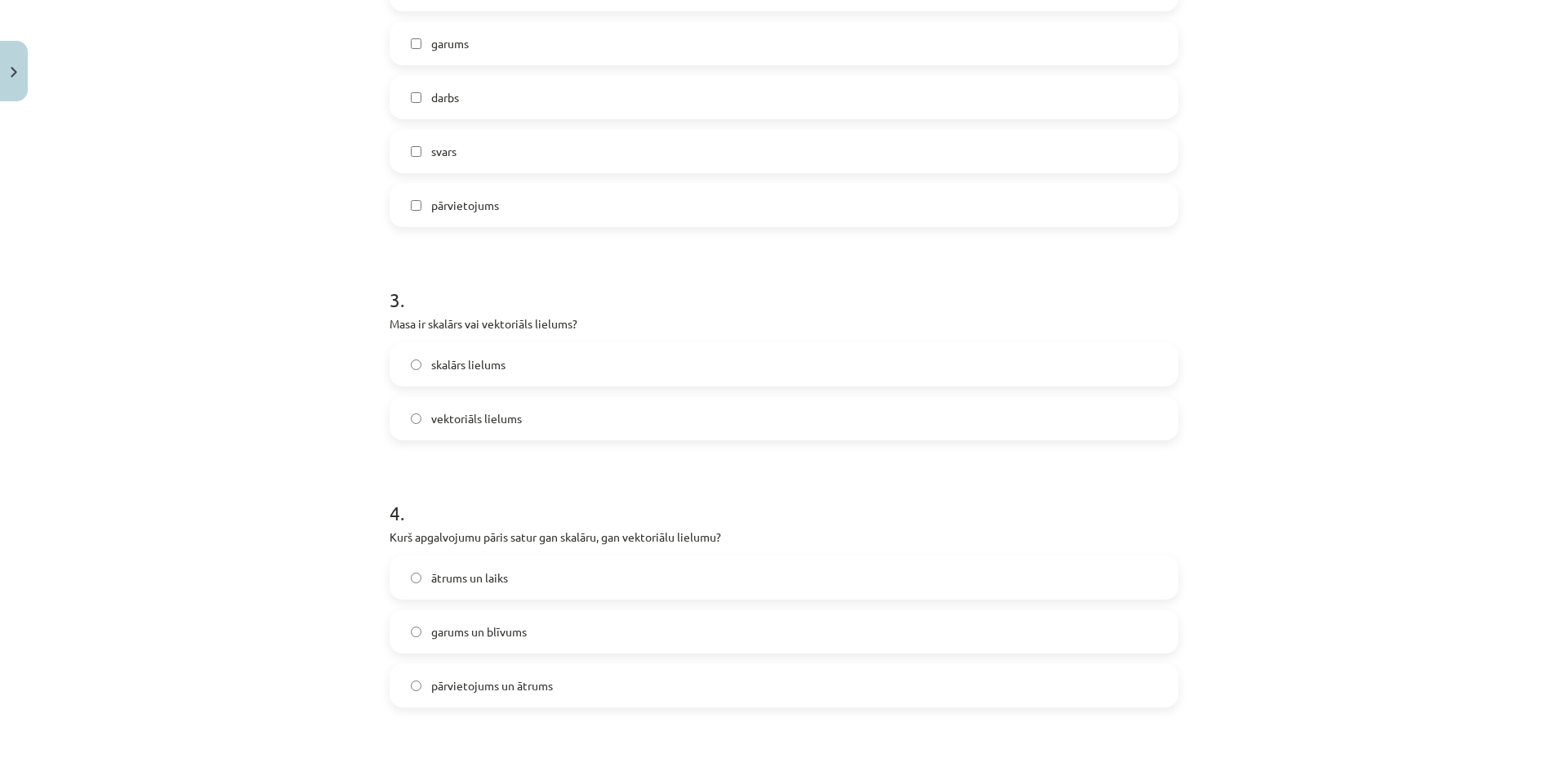
click at [488, 371] on span "skalārs lielums" at bounding box center [468, 364] width 74 height 17
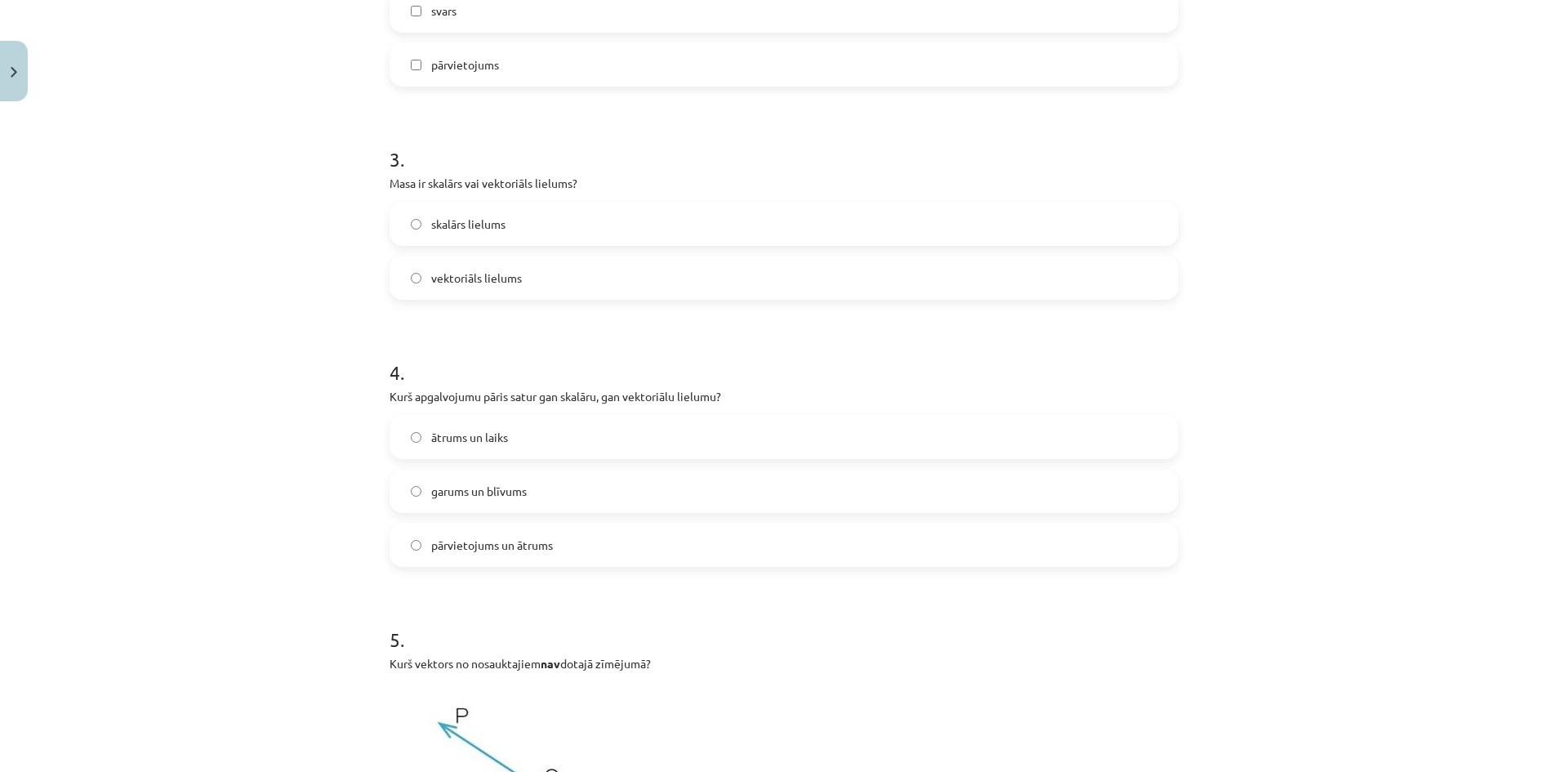
scroll to position [817, 0]
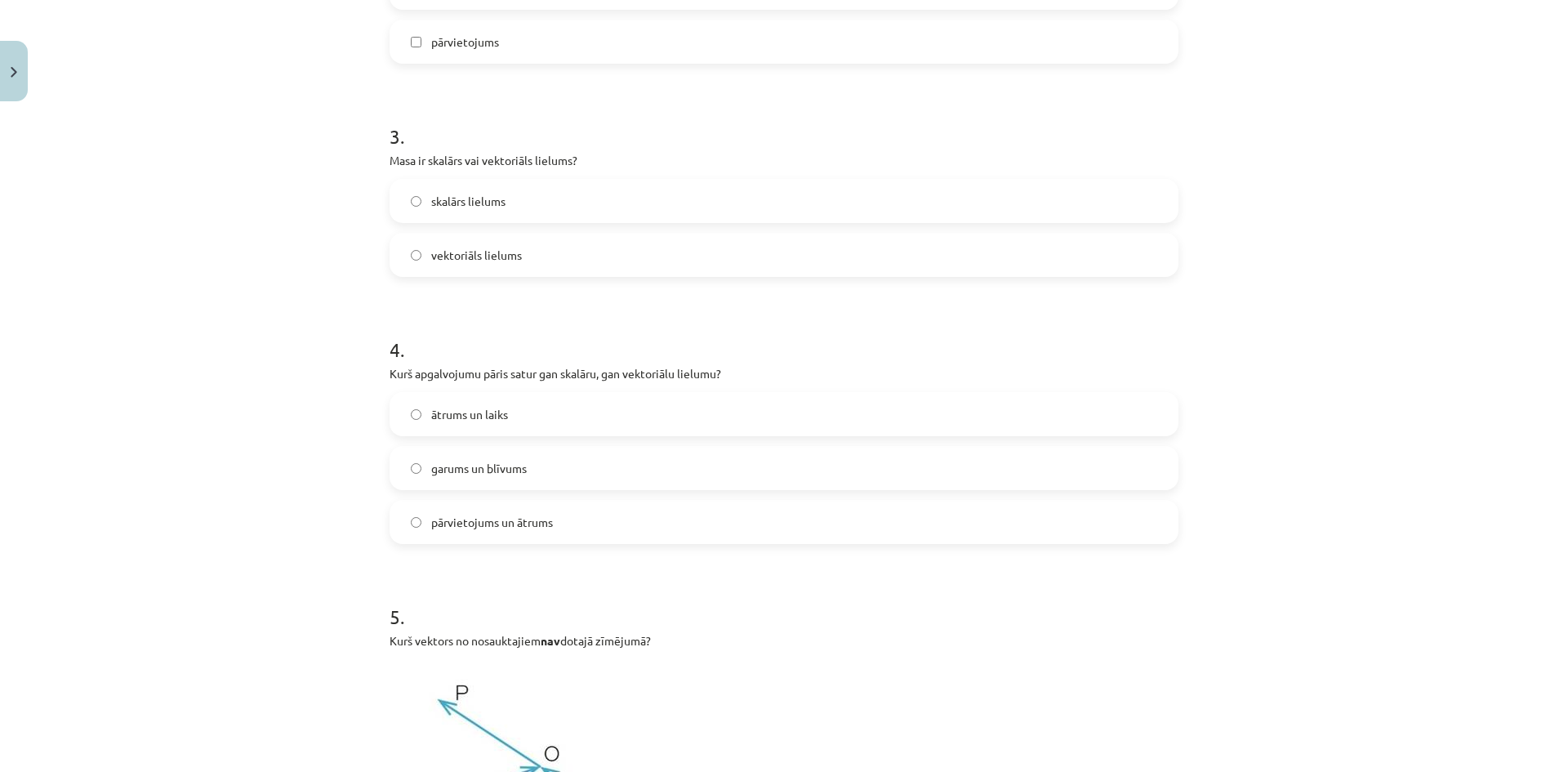
click at [485, 403] on label "ātrums un laiks" at bounding box center [784, 414] width 785 height 41
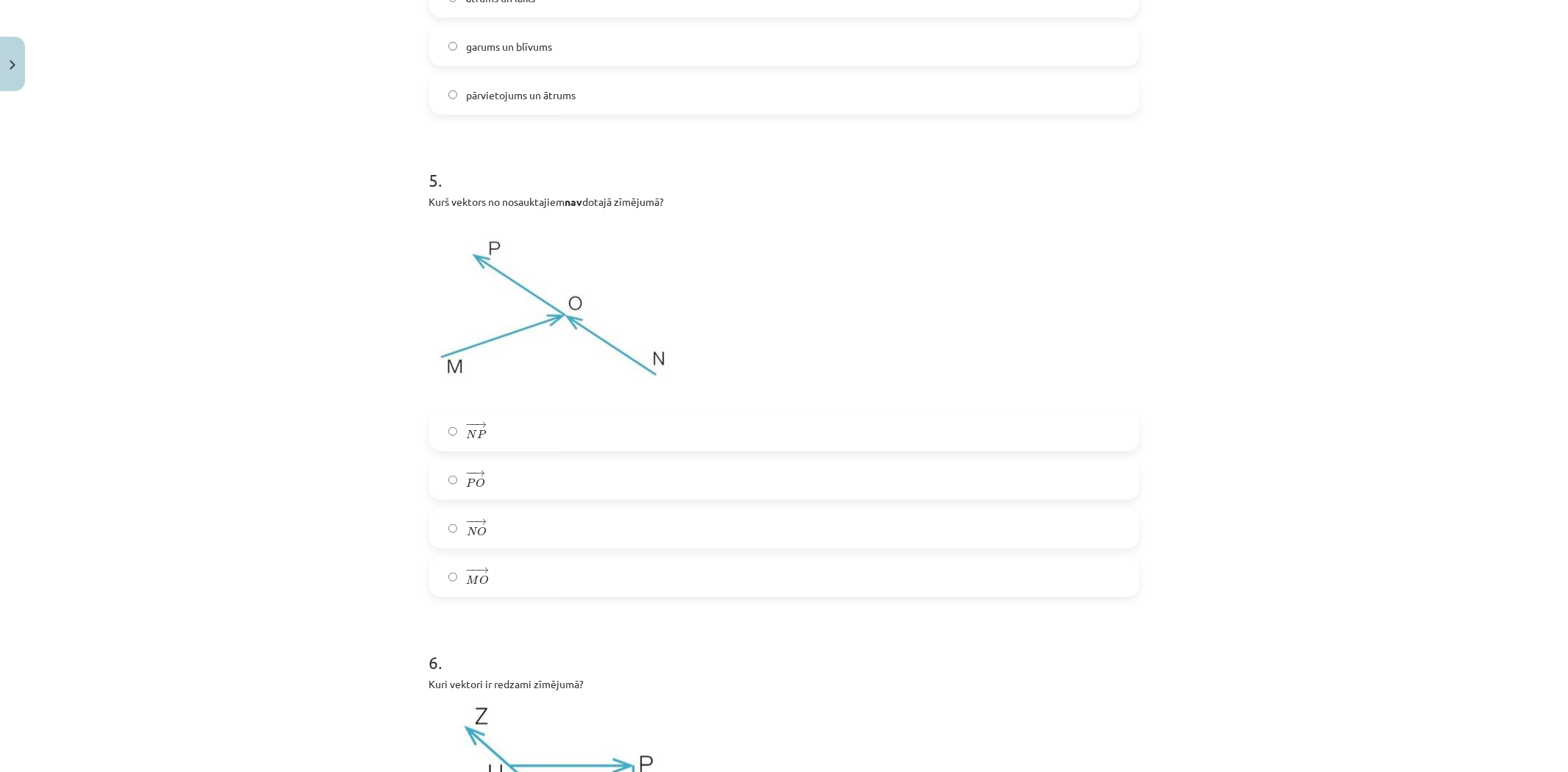
scroll to position [1136, 0]
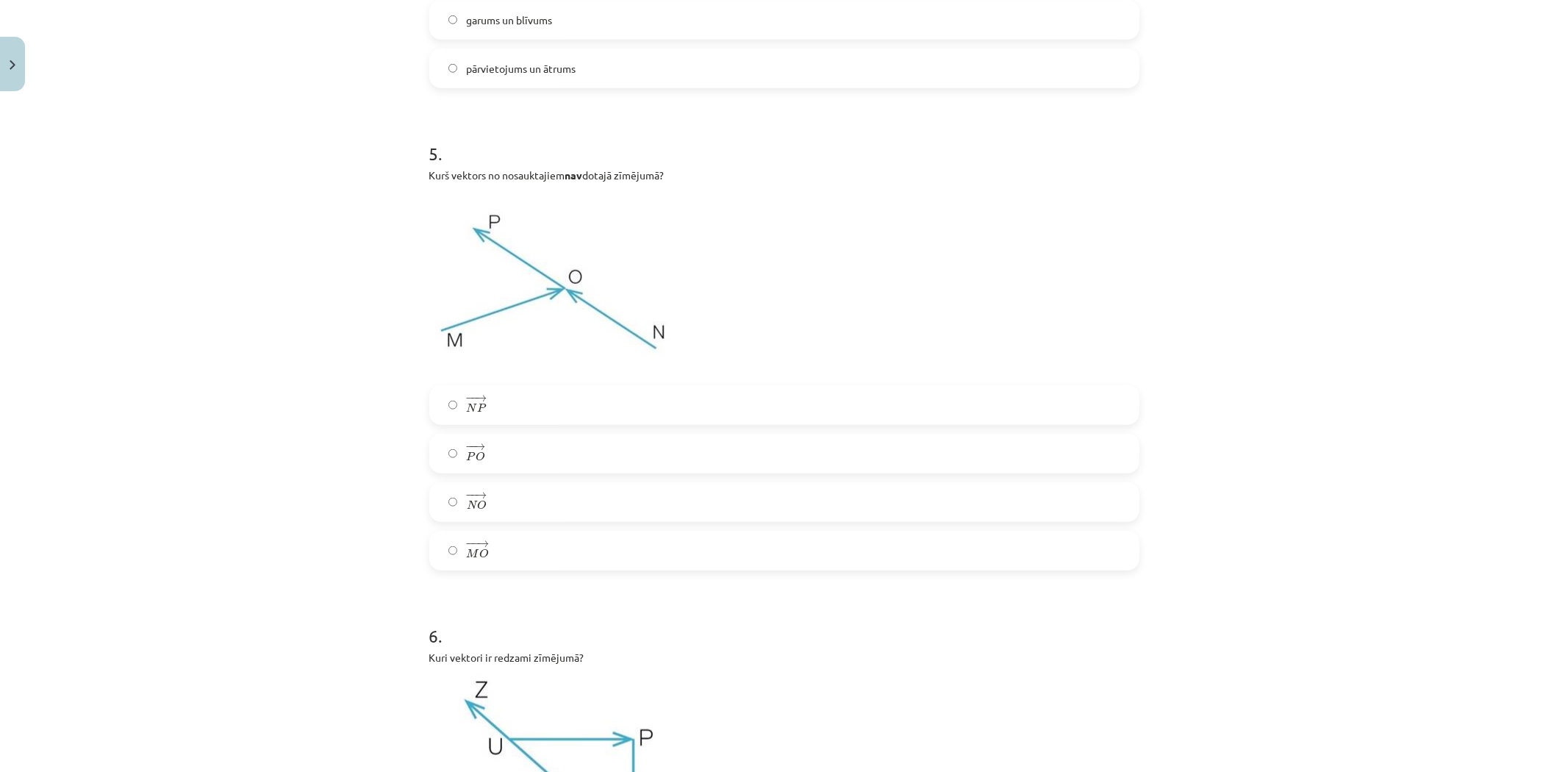
click at [626, 402] on label "− − → N P N P →" at bounding box center [784, 404] width 707 height 37
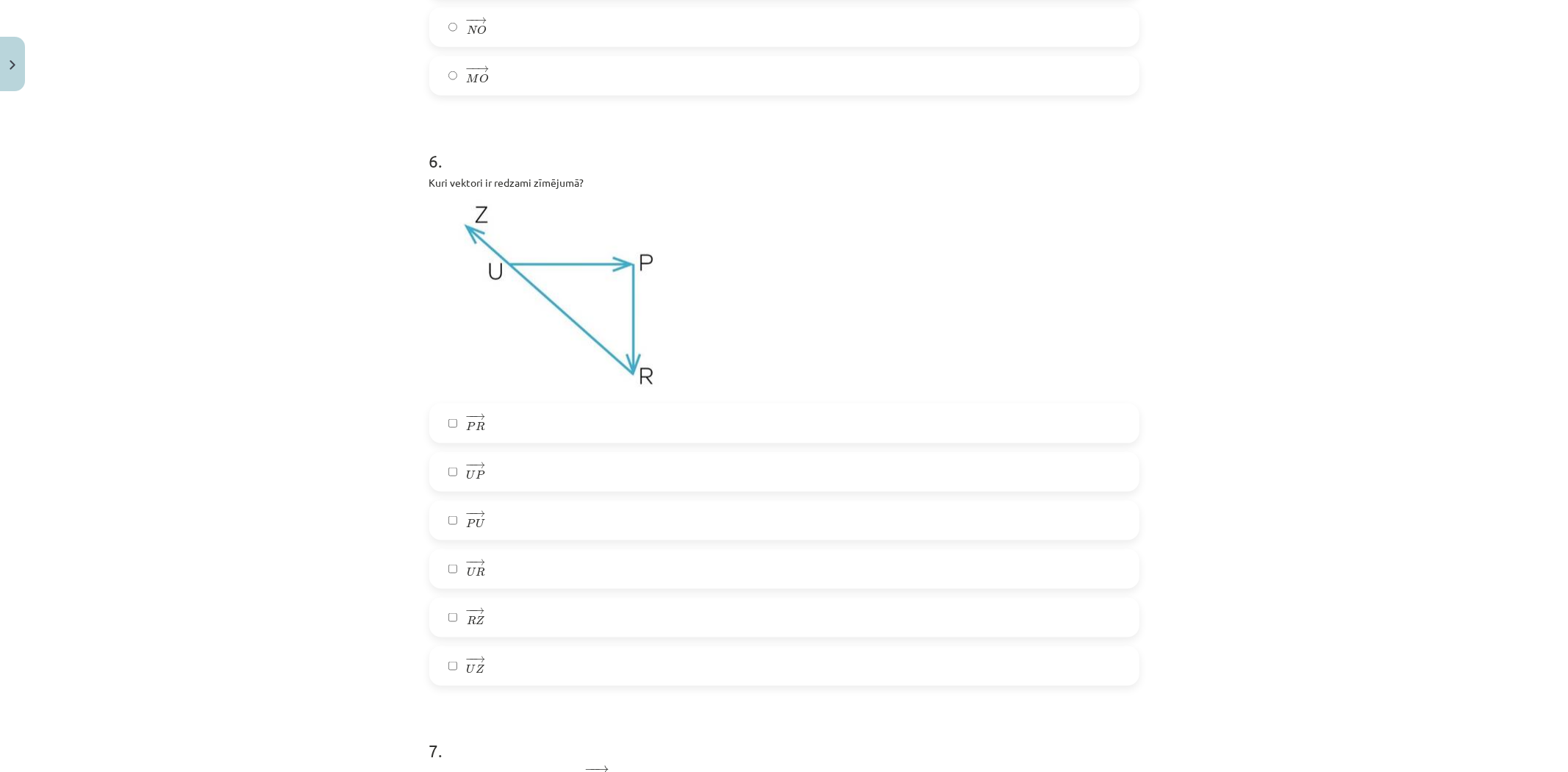
scroll to position [1709, 0]
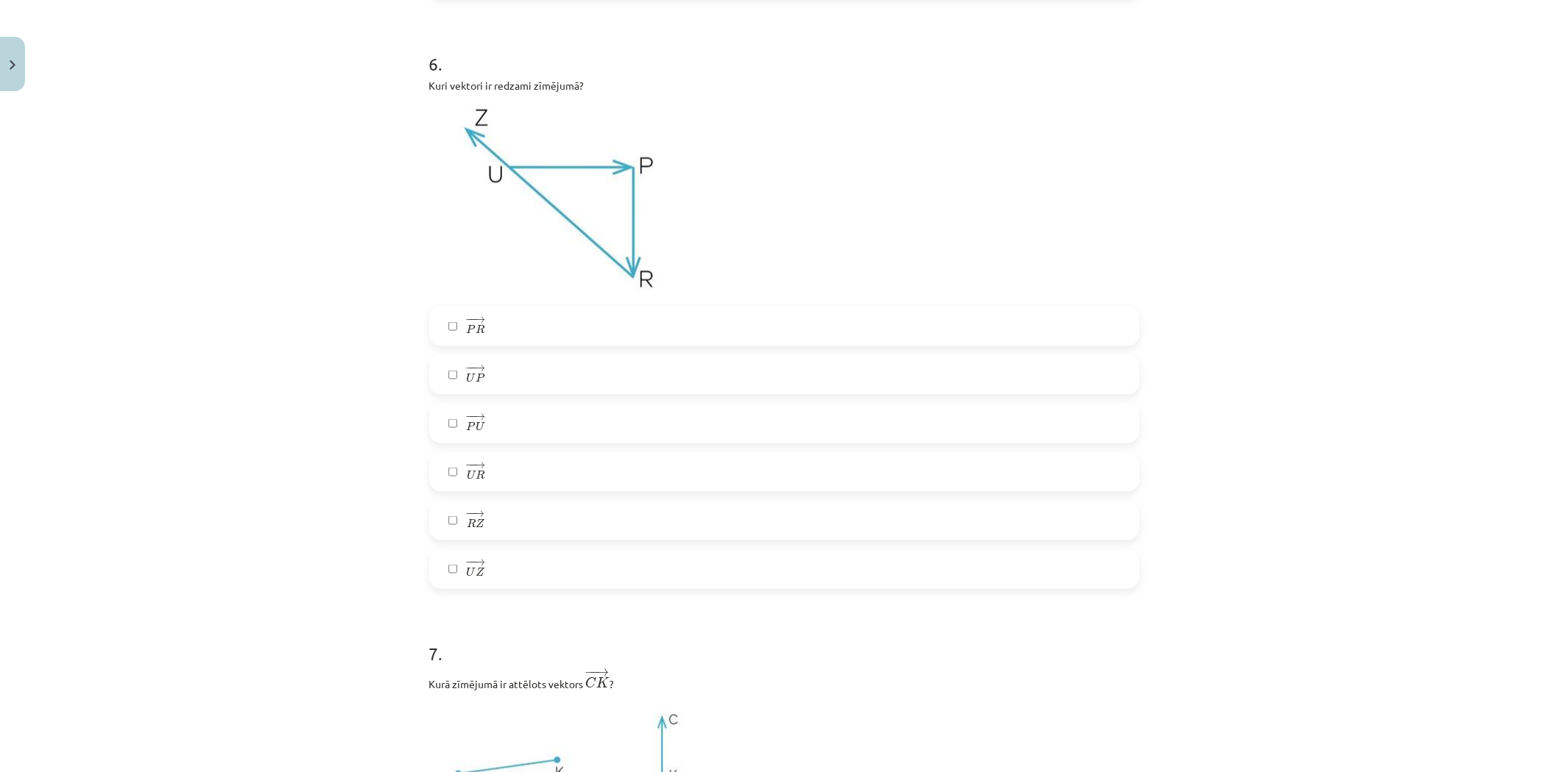
click at [495, 384] on label "− − → U P U P →" at bounding box center [784, 374] width 707 height 37
click at [505, 534] on label "− − → R Z R Z →" at bounding box center [784, 520] width 707 height 37
click at [495, 534] on label "− − → R Z R Z →" at bounding box center [784, 520] width 707 height 37
click at [498, 560] on label "− − → U Z U Z →" at bounding box center [784, 568] width 707 height 37
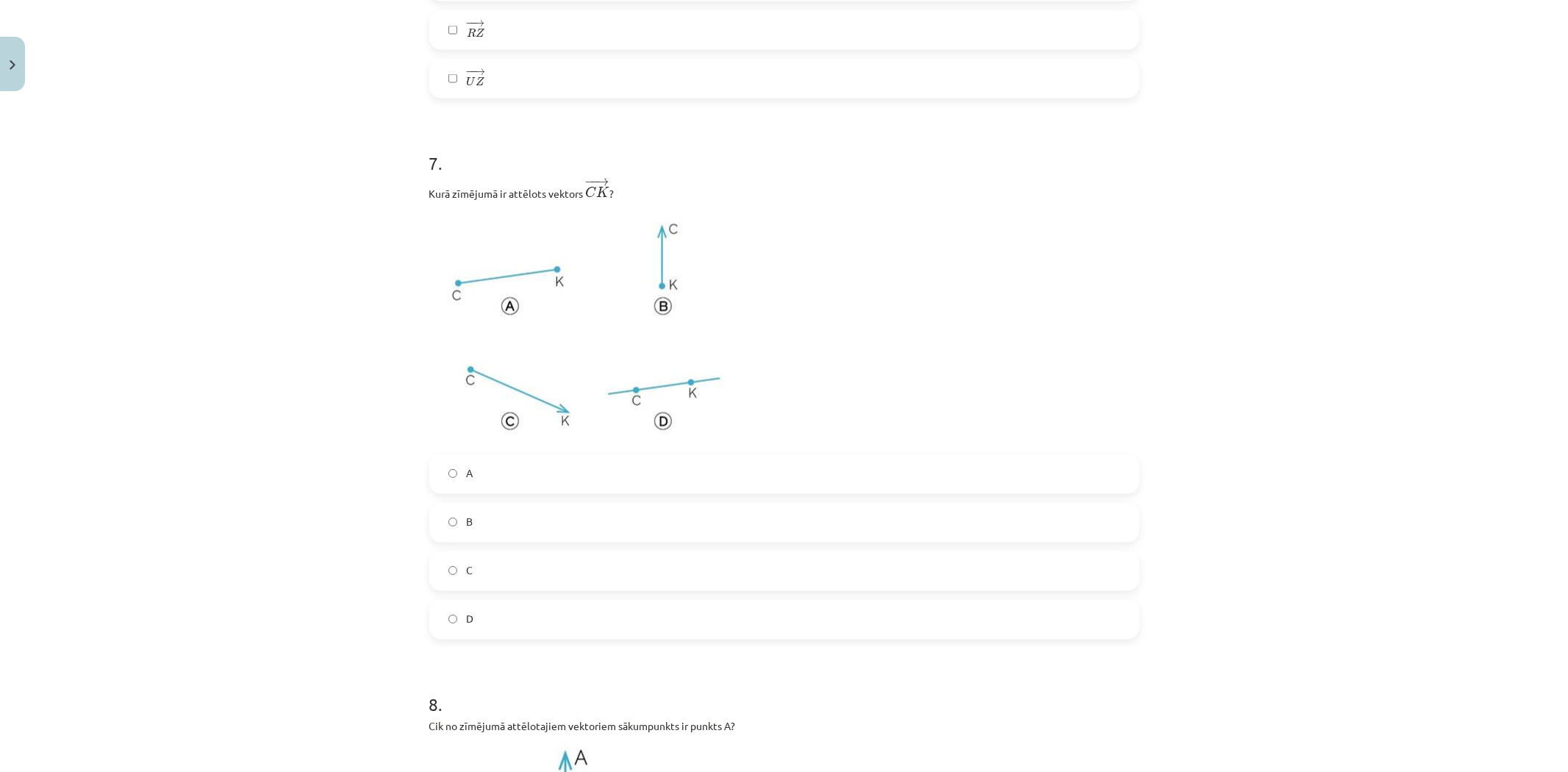
scroll to position [2444, 0]
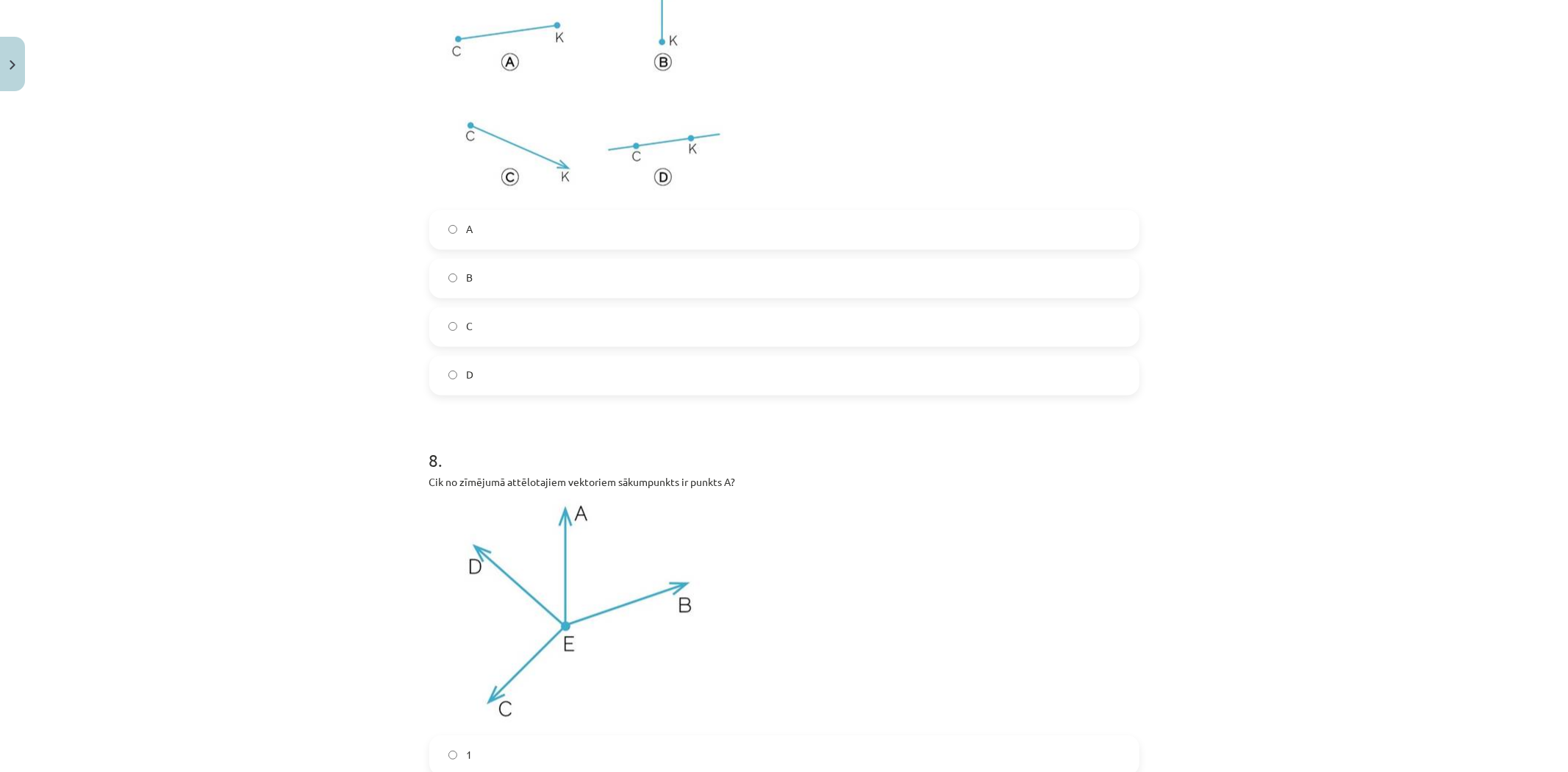
click at [527, 238] on label "A" at bounding box center [784, 229] width 707 height 37
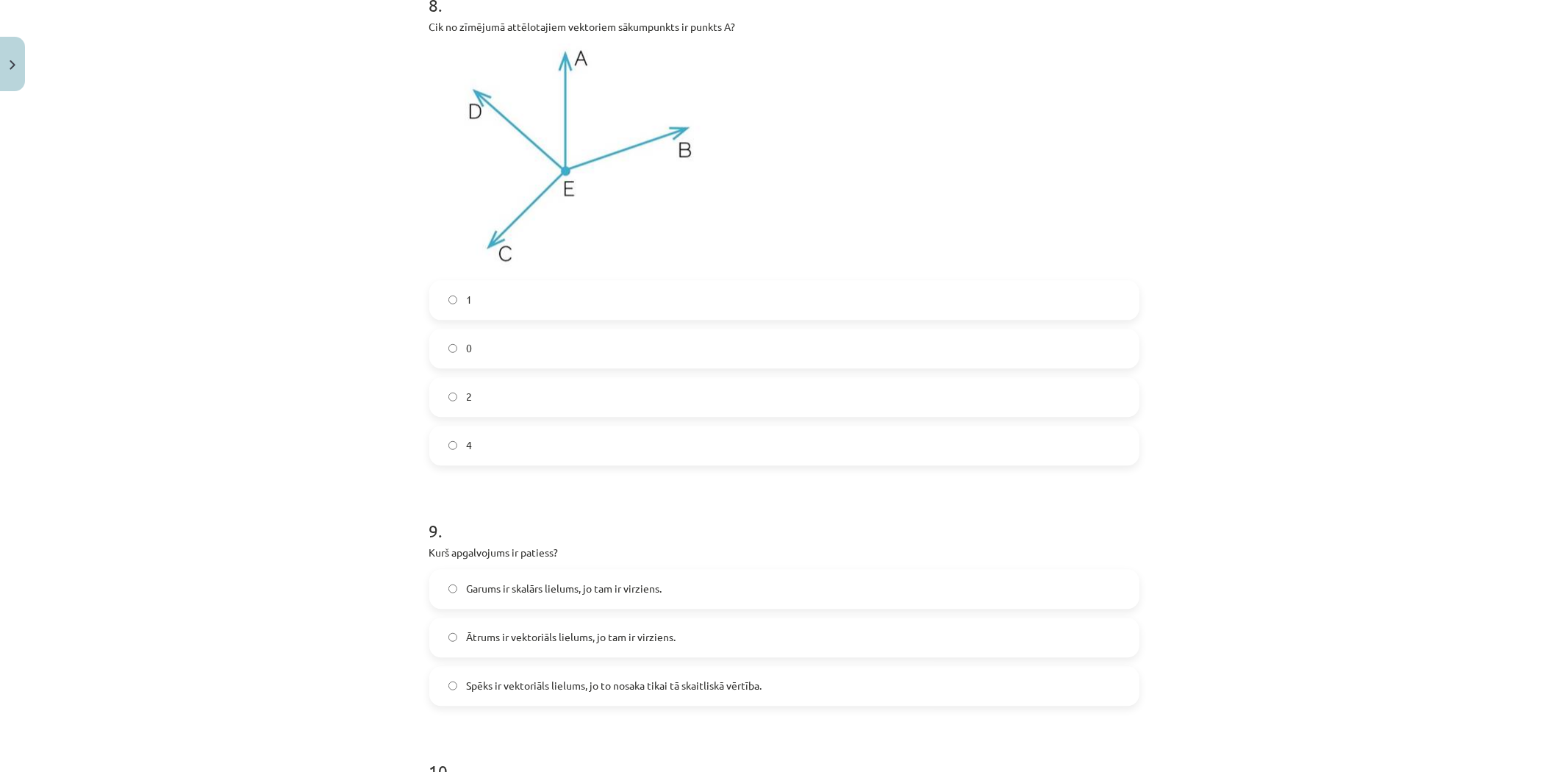
scroll to position [2853, 0]
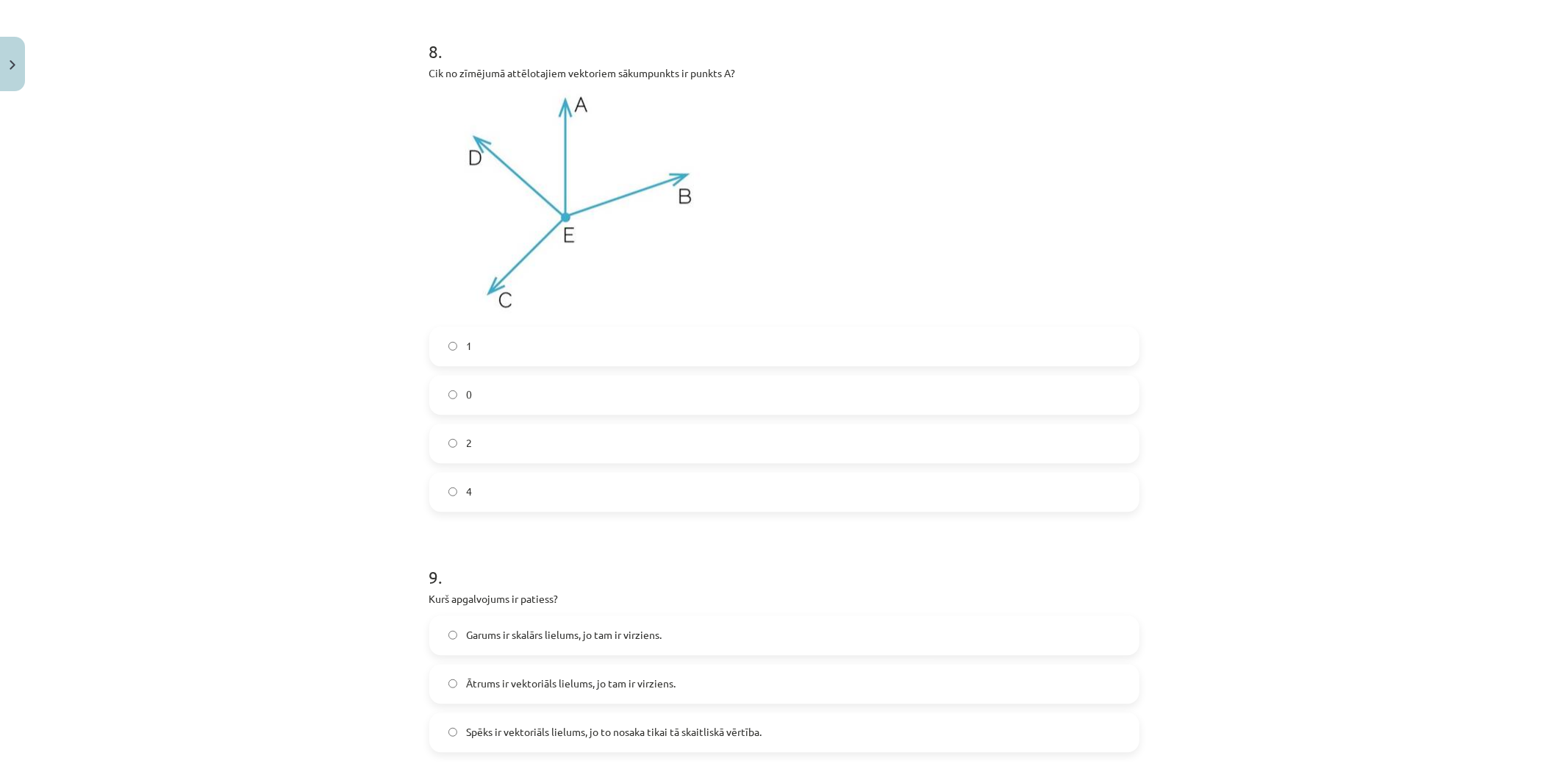
click at [476, 399] on label "0" at bounding box center [784, 395] width 707 height 37
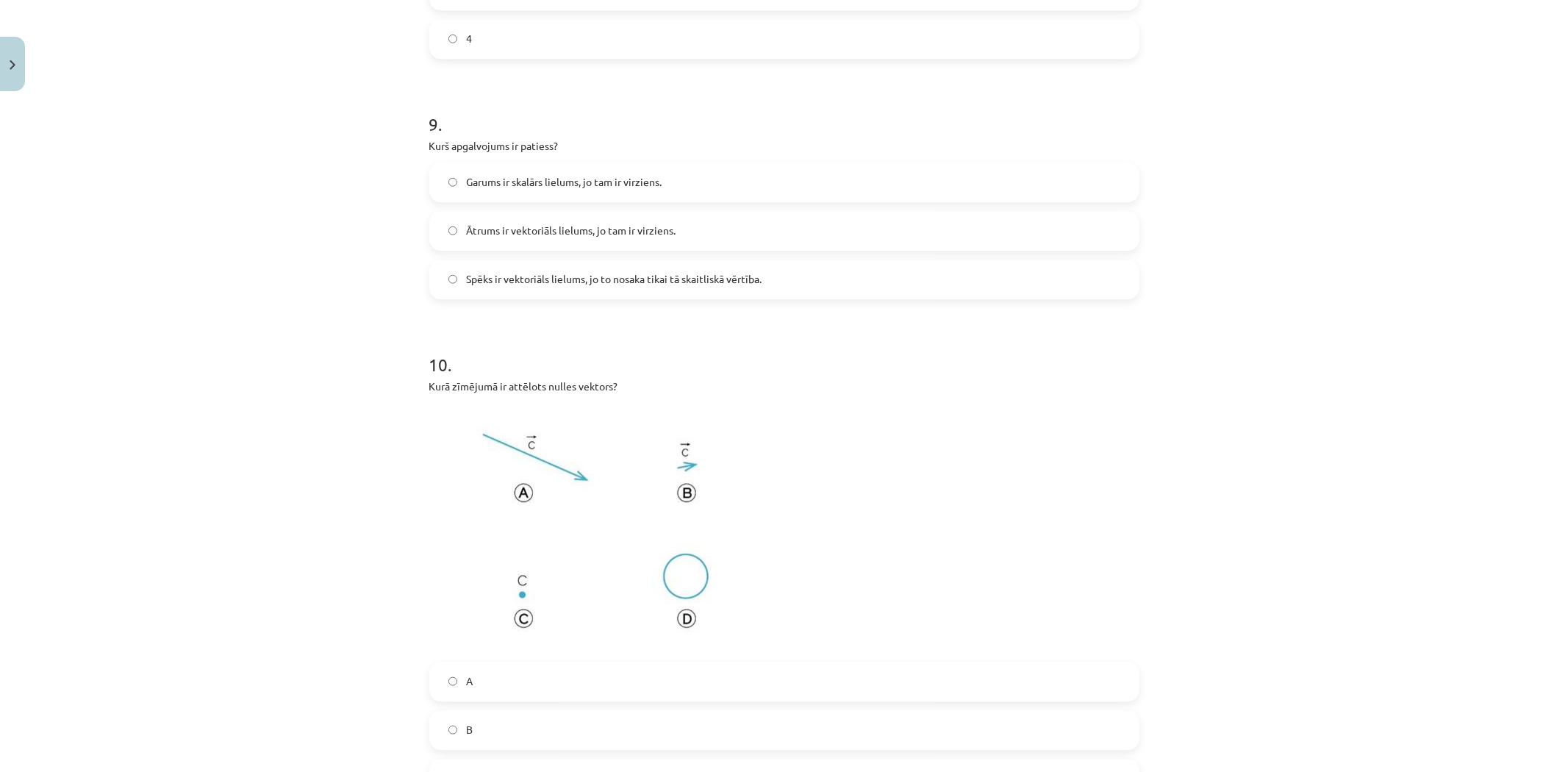
scroll to position [3179, 0]
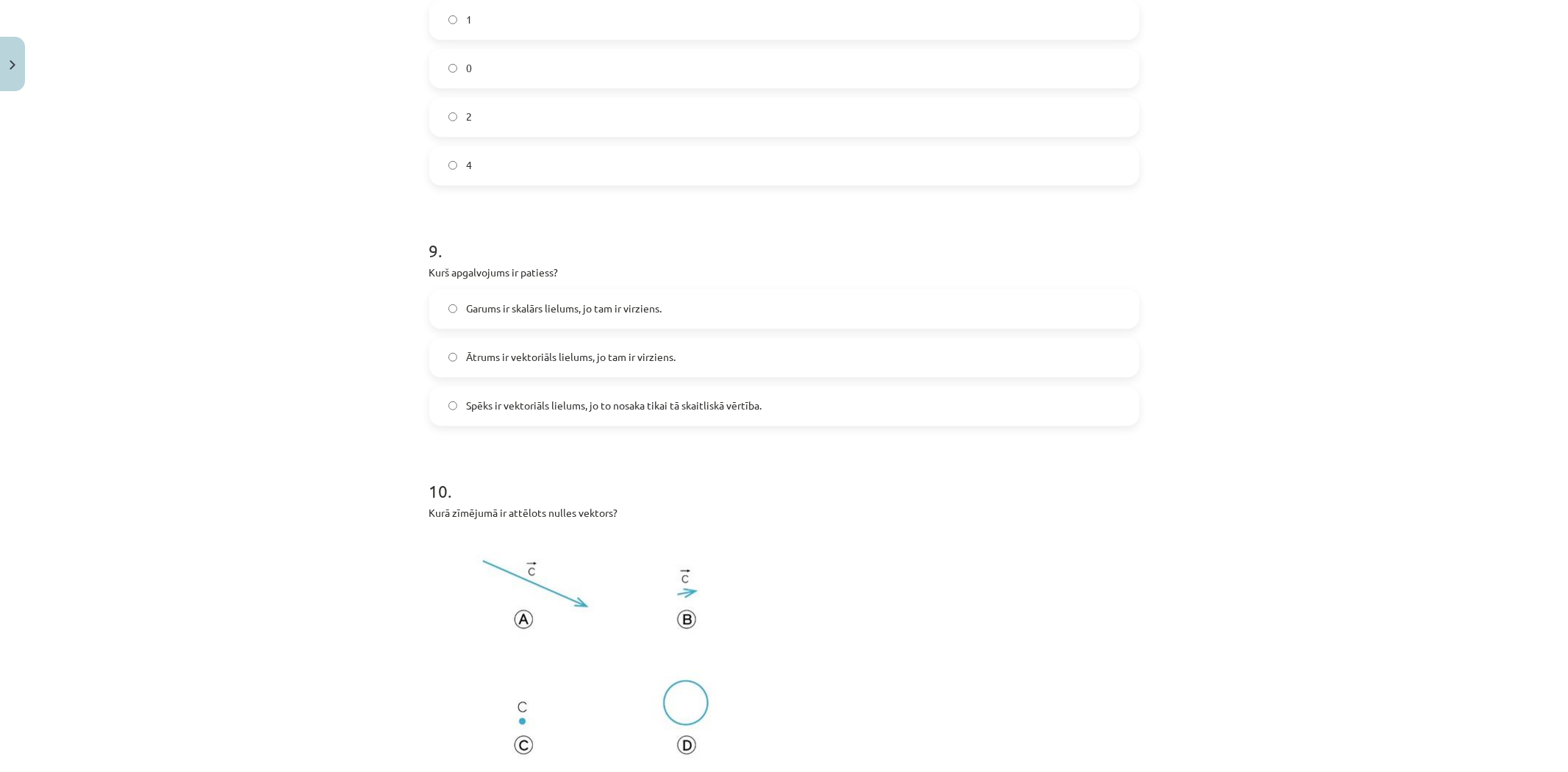
click at [651, 349] on span "Ātrums ir vektoriāls lielums, jo tam ir virziens." at bounding box center [571, 356] width 209 height 15
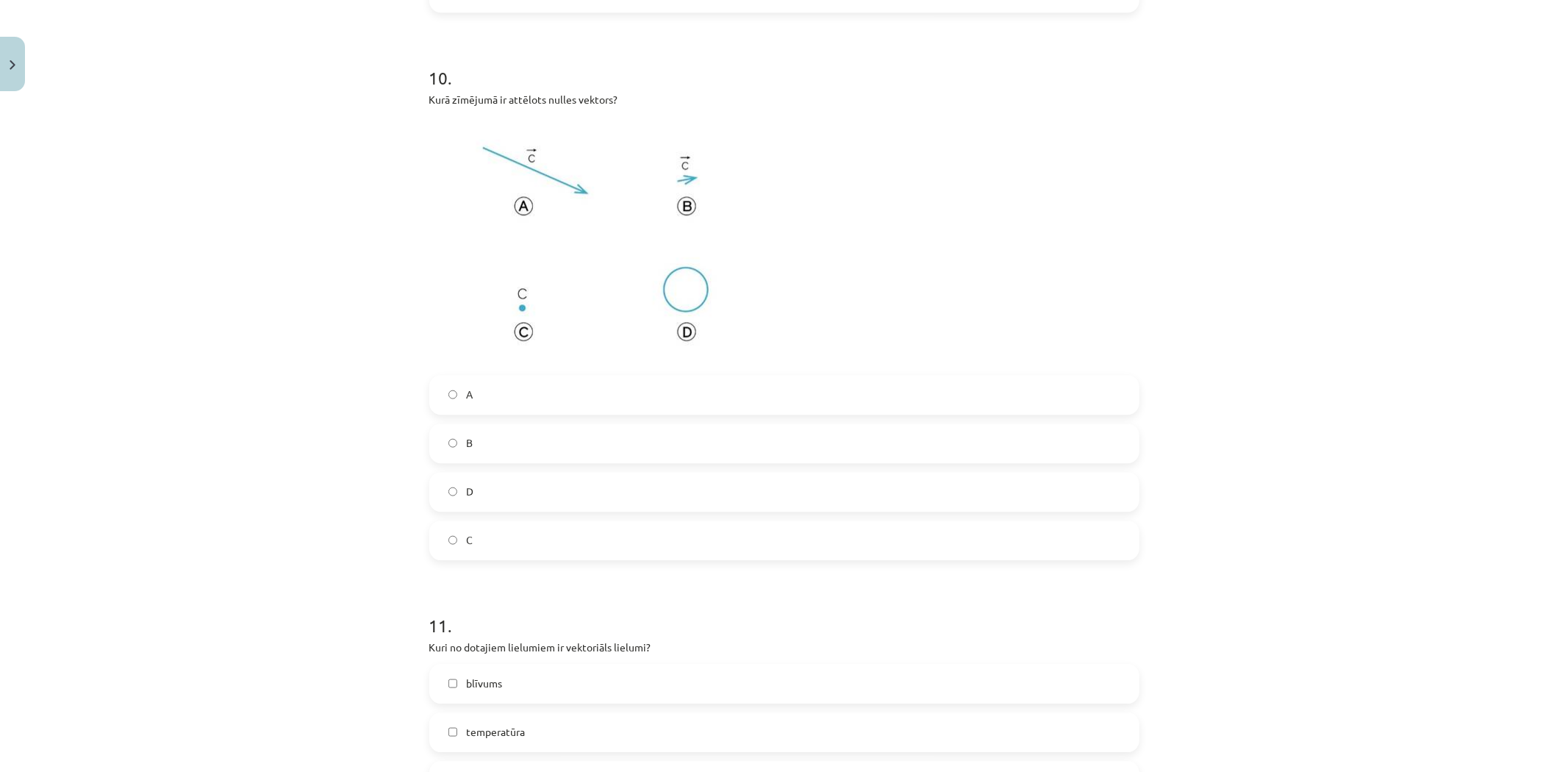
scroll to position [3594, 0]
click at [480, 446] on label "B" at bounding box center [784, 442] width 707 height 37
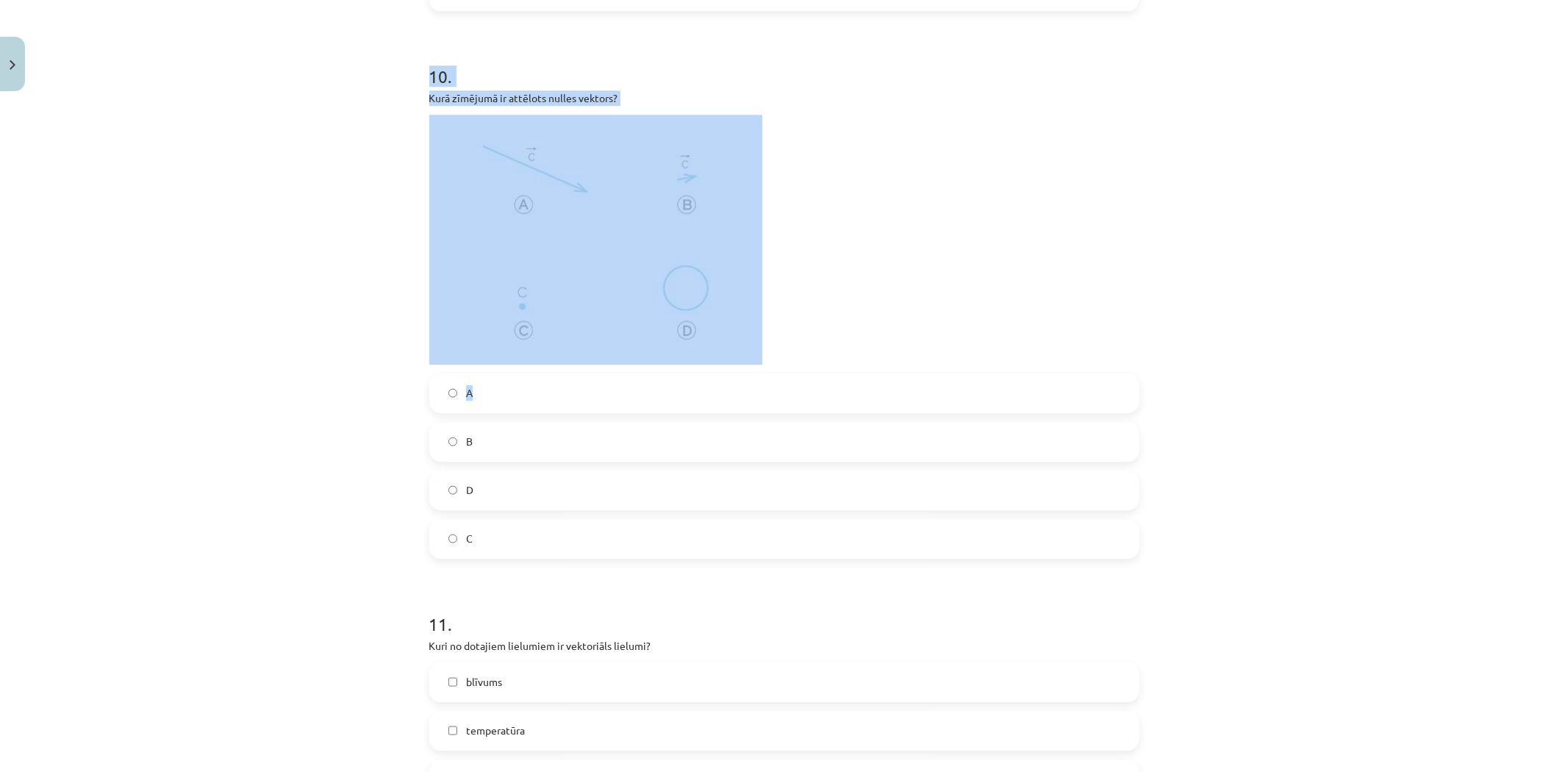
drag, startPoint x: 394, startPoint y: 74, endPoint x: 946, endPoint y: 339, distance: 612.3
click at [948, 351] on div "Mācību tēma: Matemātikas i - 10. klases 1. ieskaites mācību materiāls (a,b) #2 …" at bounding box center [784, 386] width 1568 height 772
click at [938, 230] on p at bounding box center [784, 239] width 710 height 250
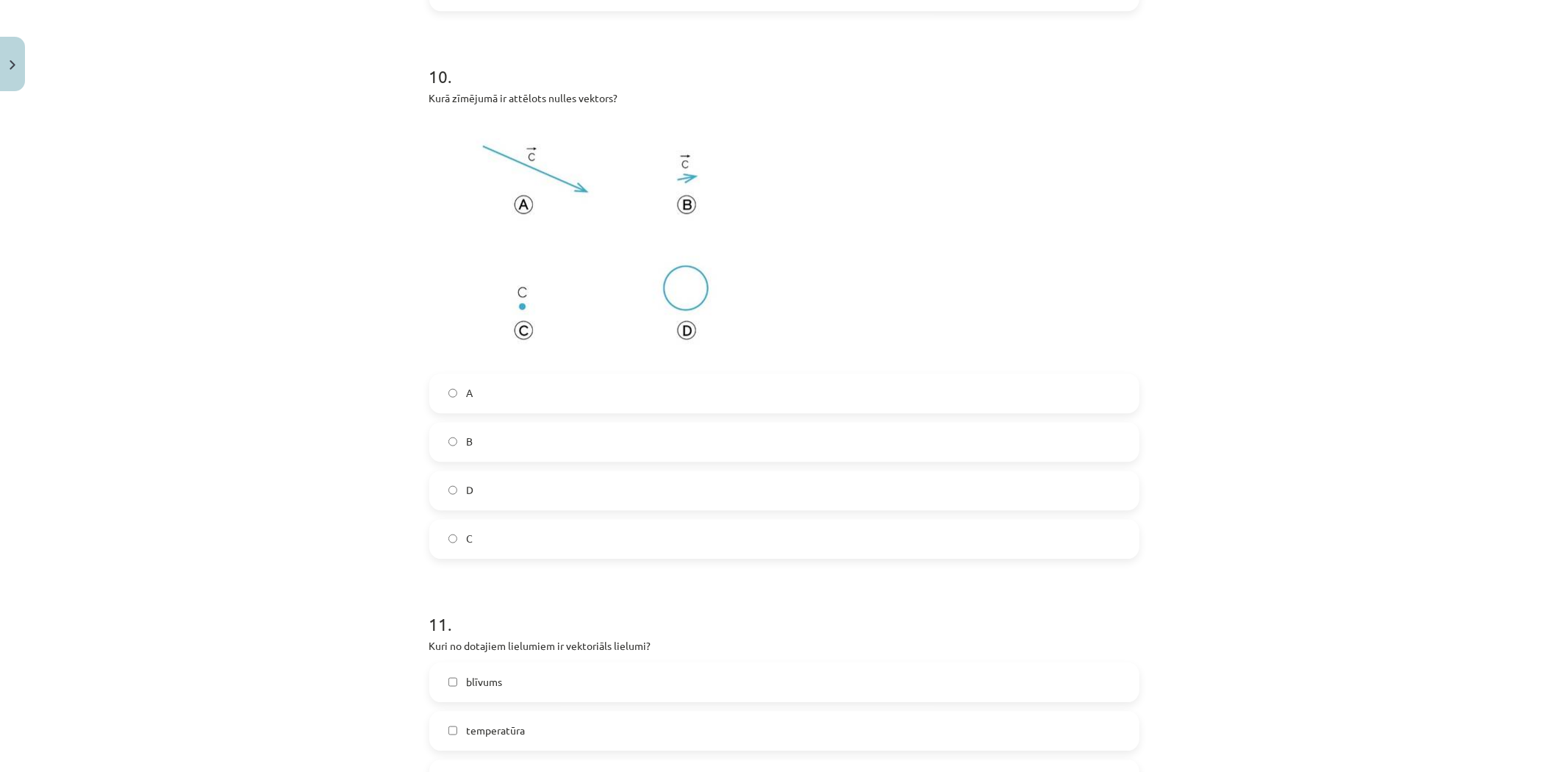
click at [547, 519] on div "A B D C" at bounding box center [784, 466] width 710 height 185
click at [558, 531] on label "C" at bounding box center [784, 538] width 707 height 37
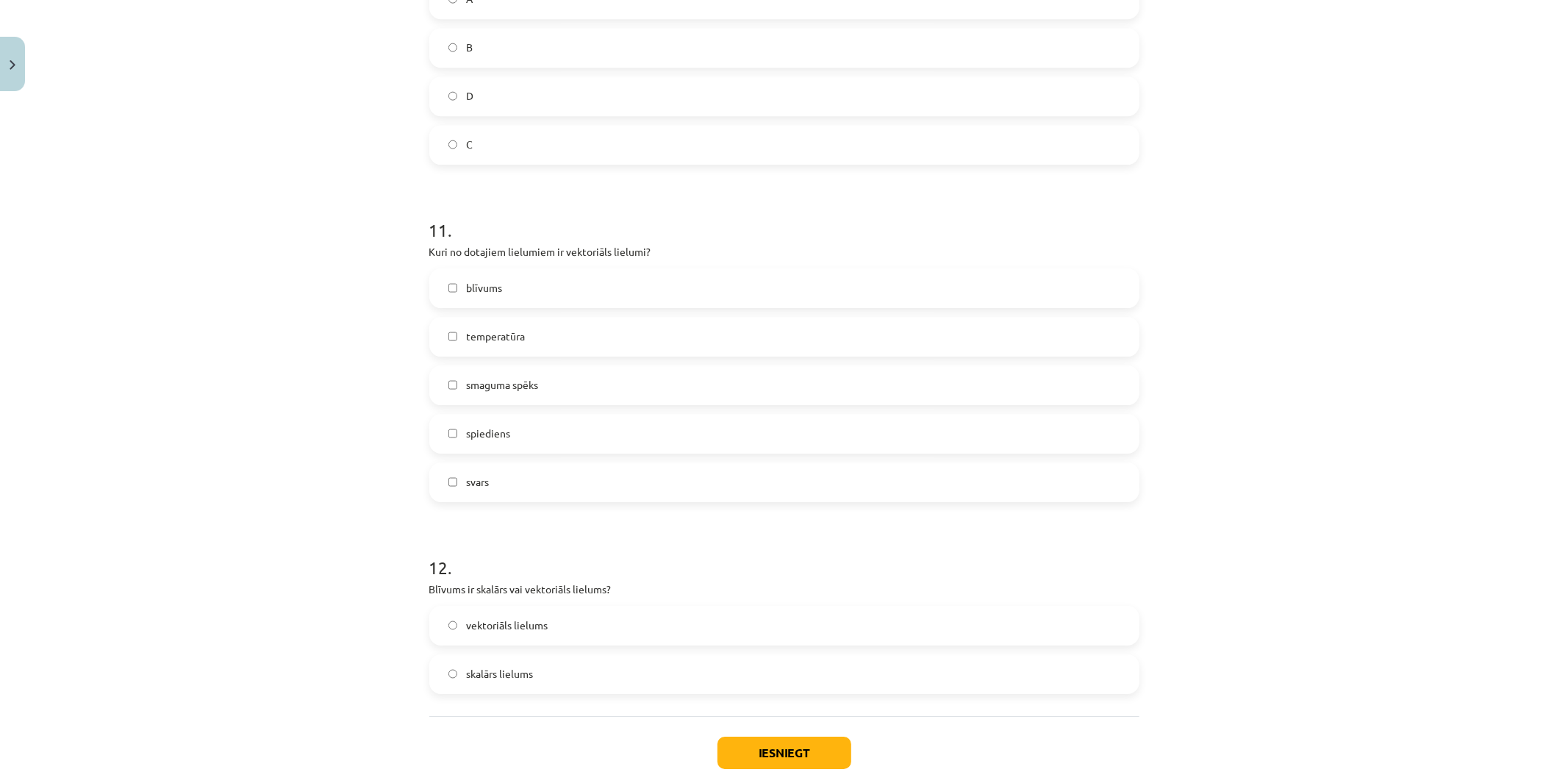
scroll to position [4082, 0]
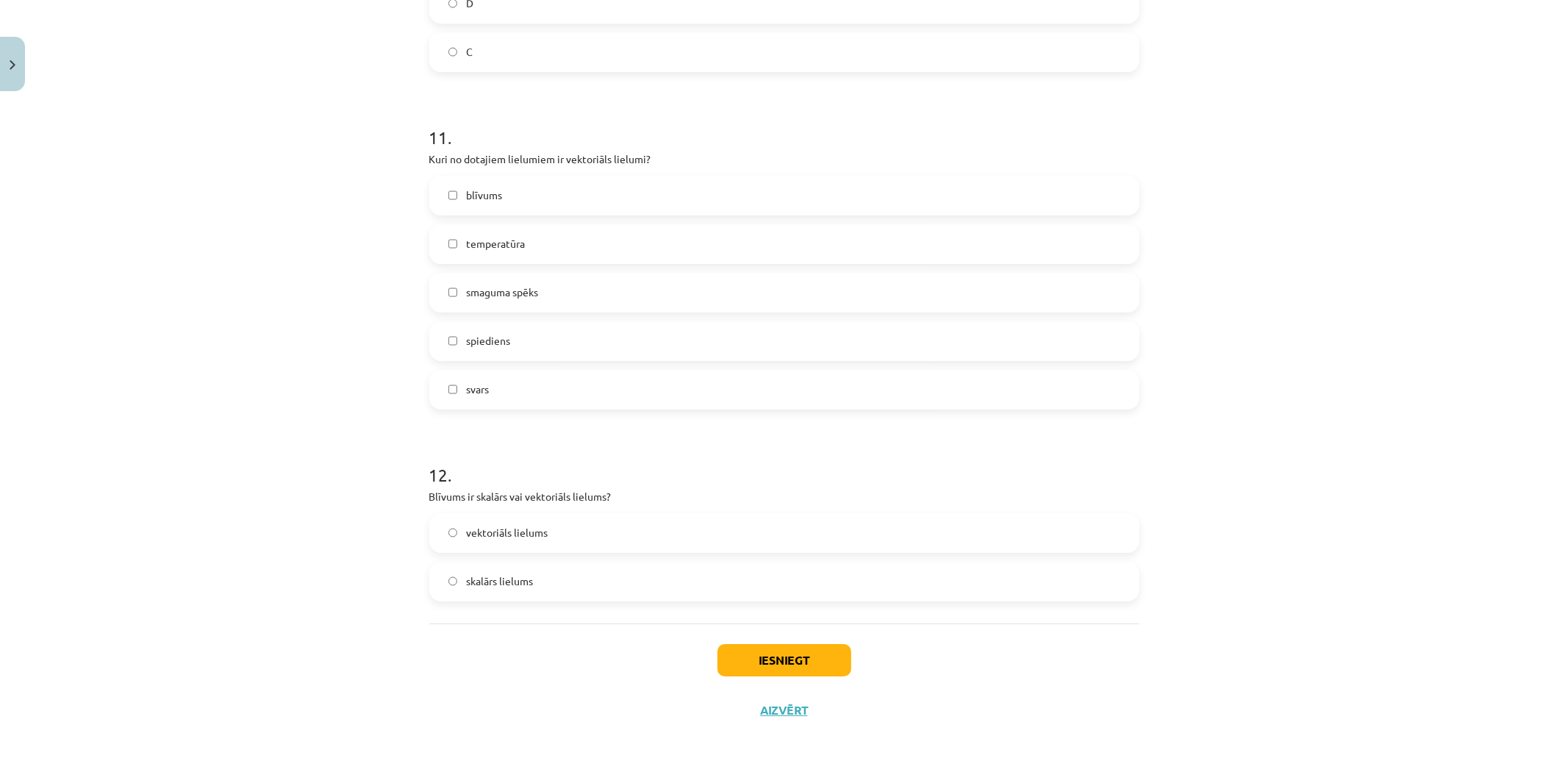
click at [527, 300] on span "smaguma spēks" at bounding box center [502, 292] width 72 height 15
click at [562, 343] on label "spiediens" at bounding box center [784, 341] width 707 height 37
click at [485, 342] on span "spiediens" at bounding box center [488, 340] width 44 height 15
click at [484, 373] on label "svars" at bounding box center [784, 389] width 707 height 37
click at [557, 589] on label "skalārs lielums" at bounding box center [784, 581] width 707 height 37
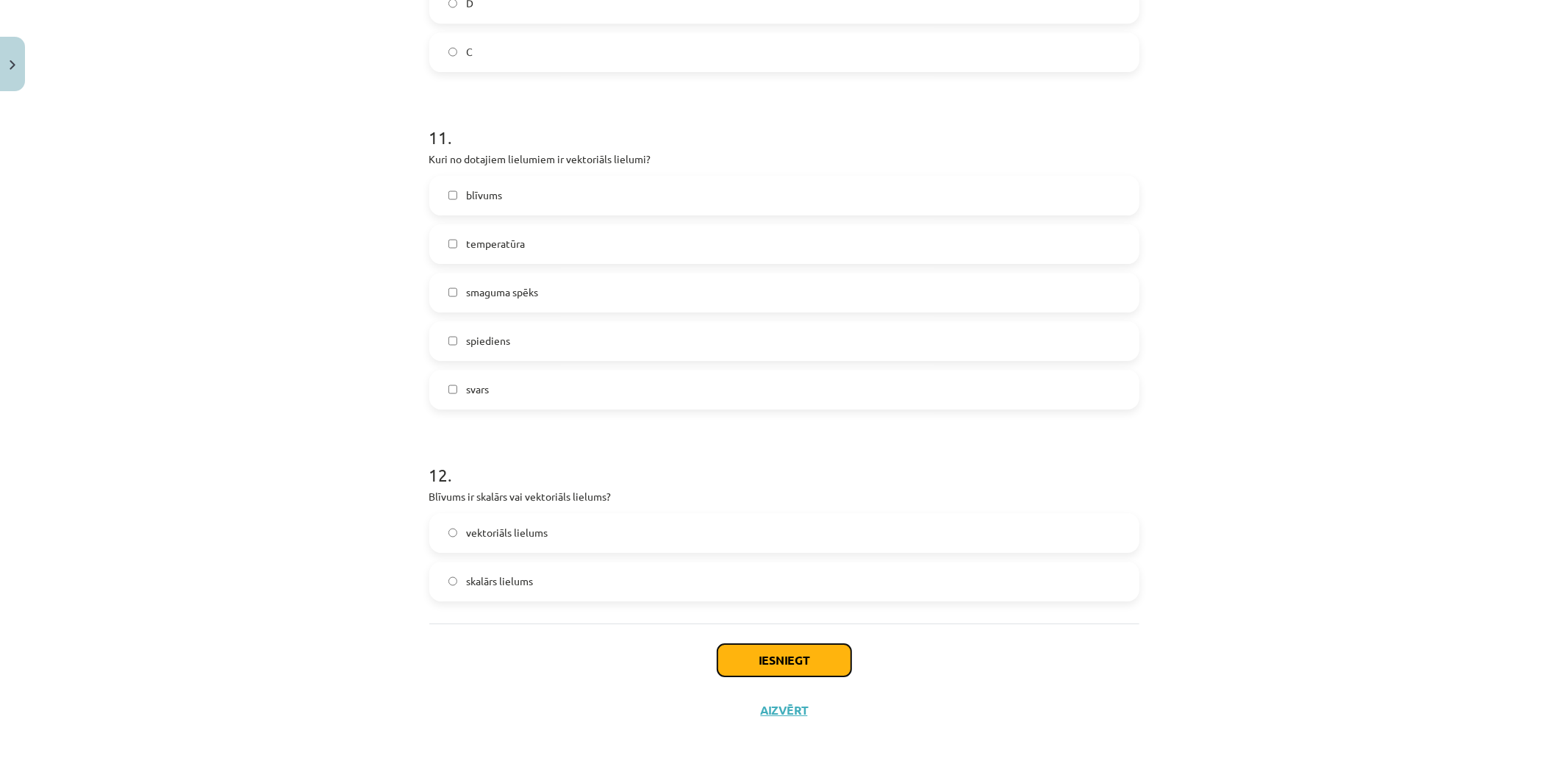
click at [789, 664] on button "Iesniegt" at bounding box center [784, 660] width 134 height 32
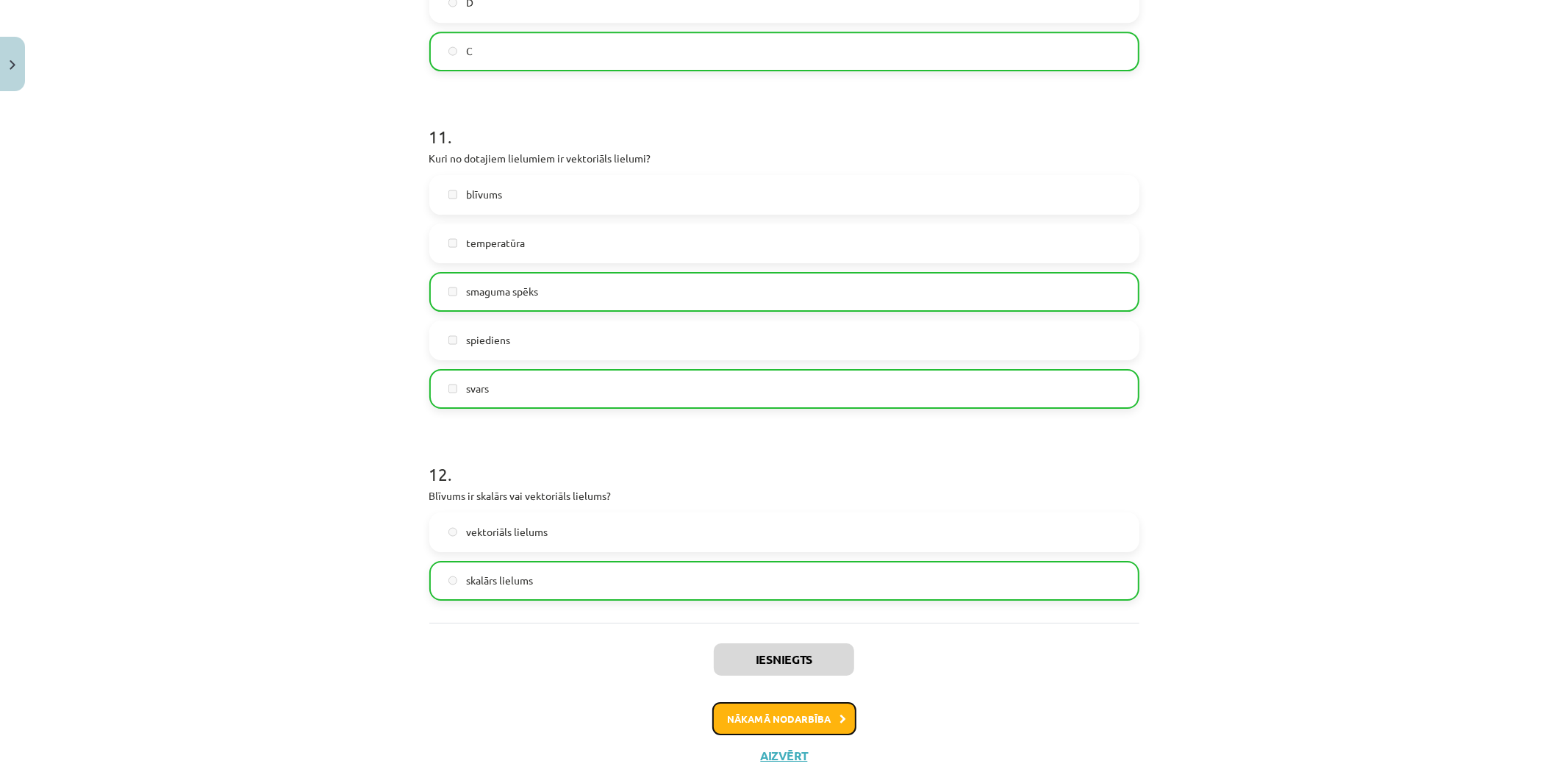
click at [805, 694] on button "Nākamā nodarbība" at bounding box center [785, 719] width 144 height 34
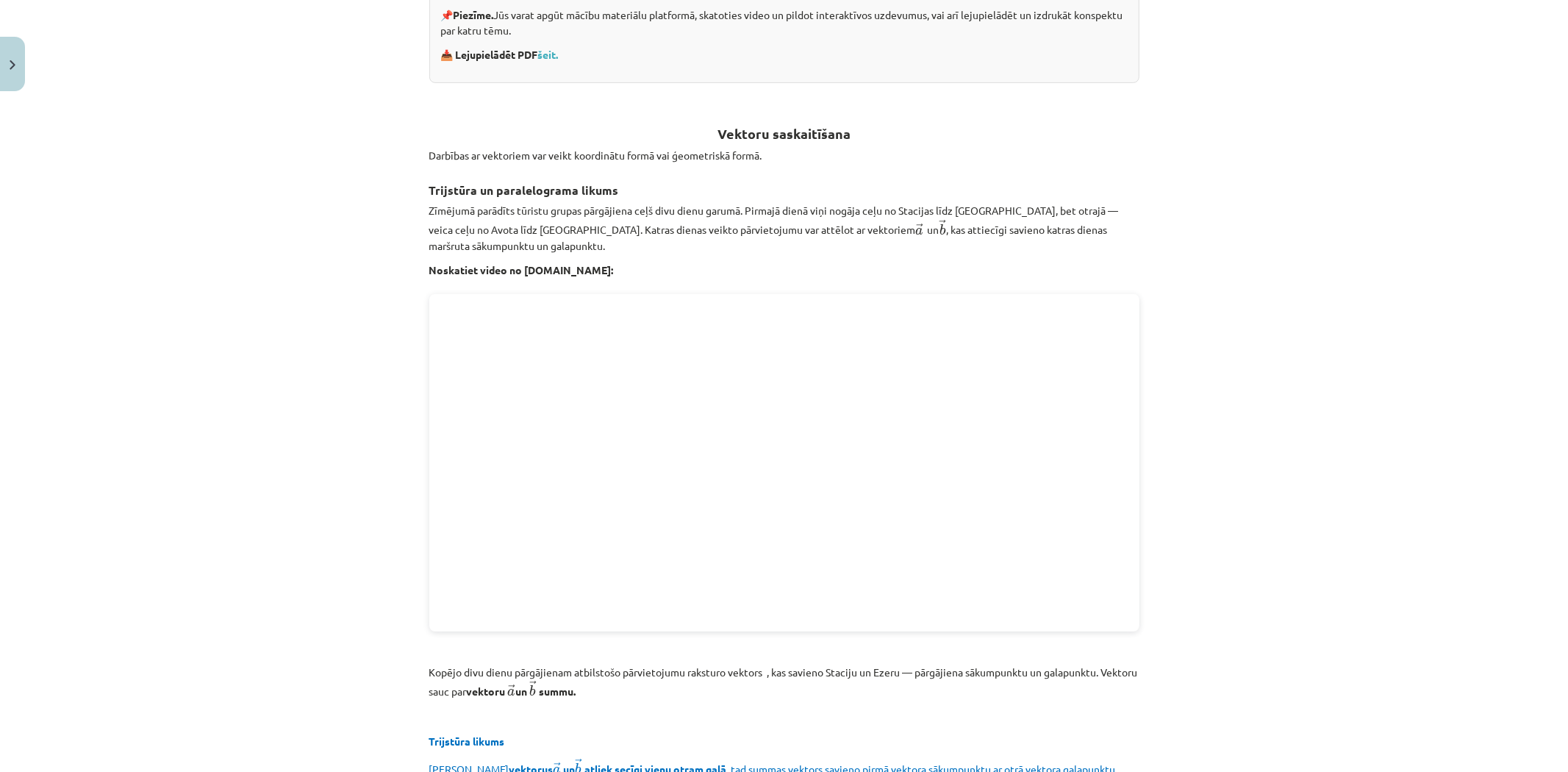
scroll to position [526, 0]
